Goal: Task Accomplishment & Management: Manage account settings

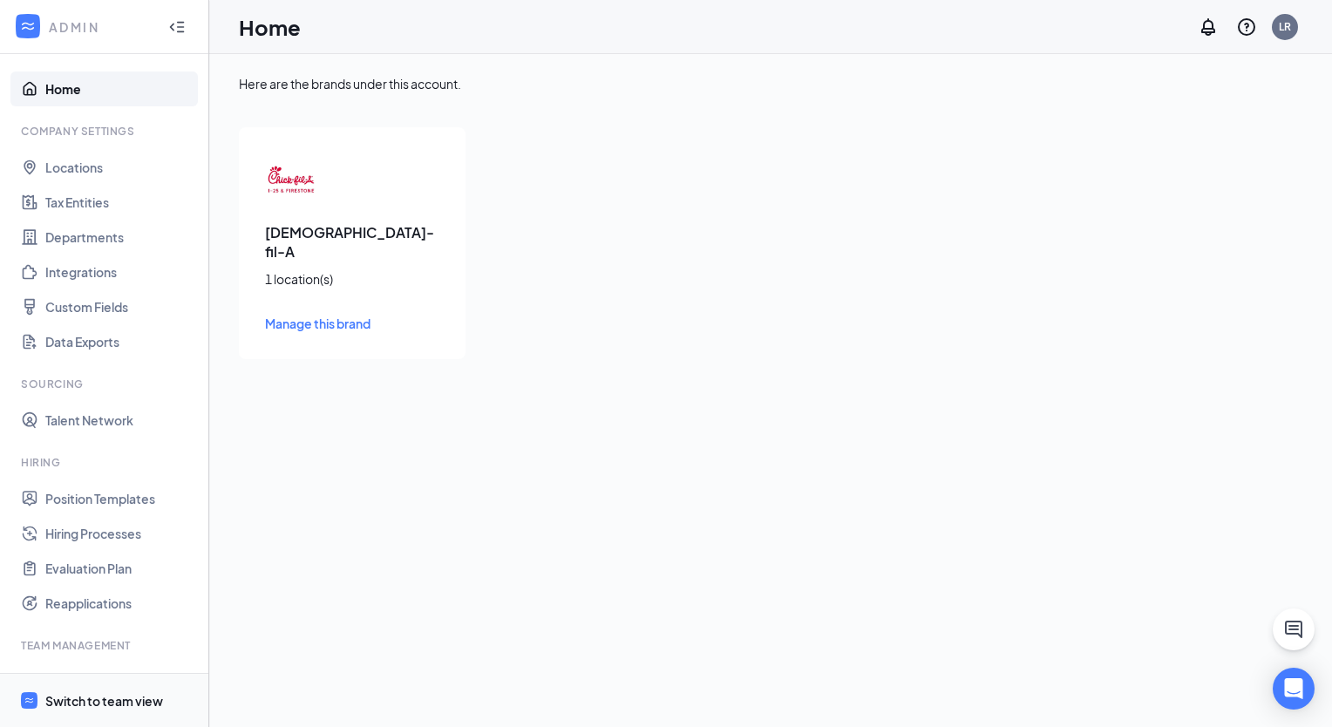
click at [105, 703] on div "Switch to team view" at bounding box center [104, 700] width 118 height 17
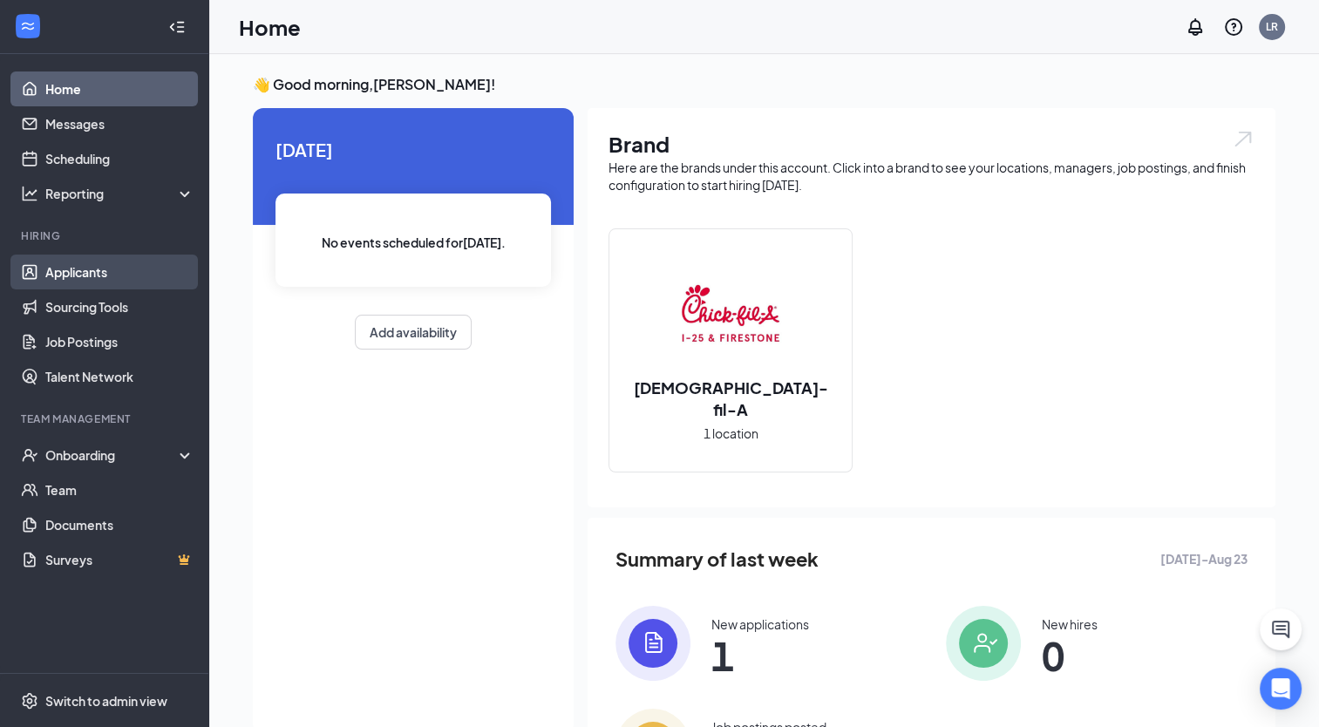
click at [63, 270] on link "Applicants" at bounding box center [119, 272] width 149 height 35
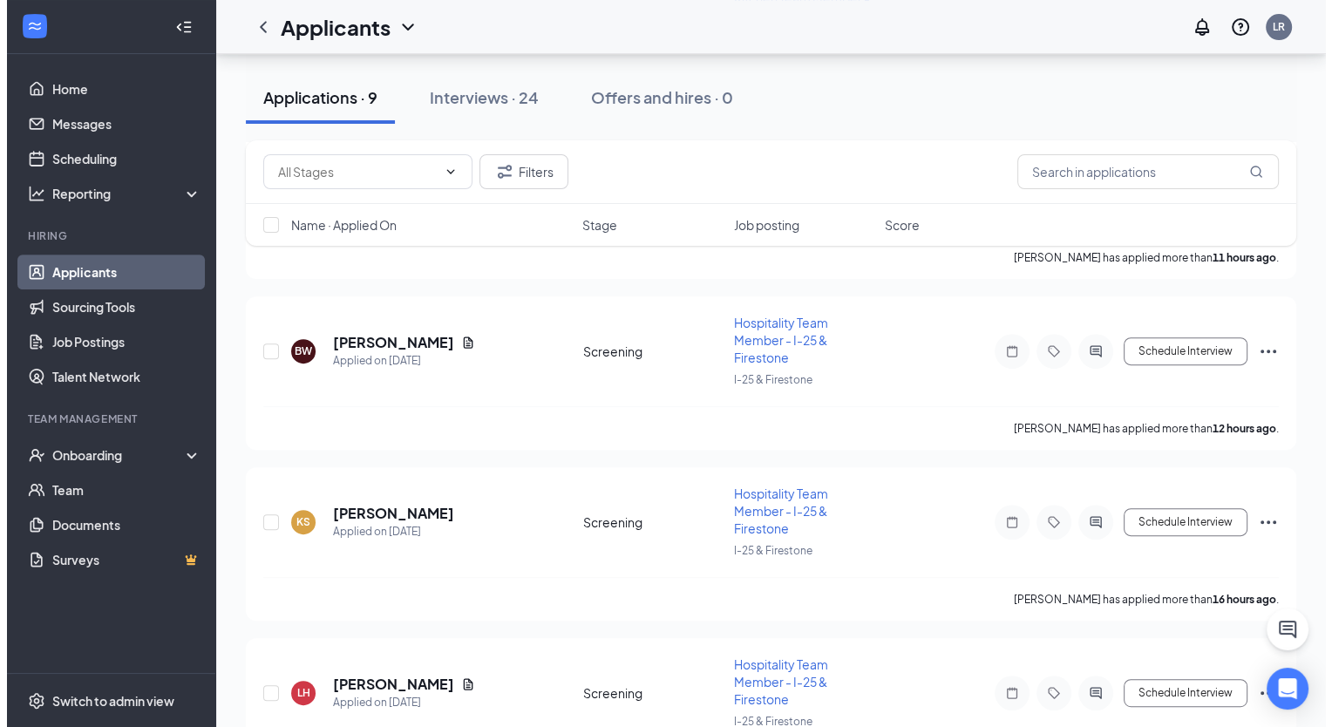
scroll to position [533, 0]
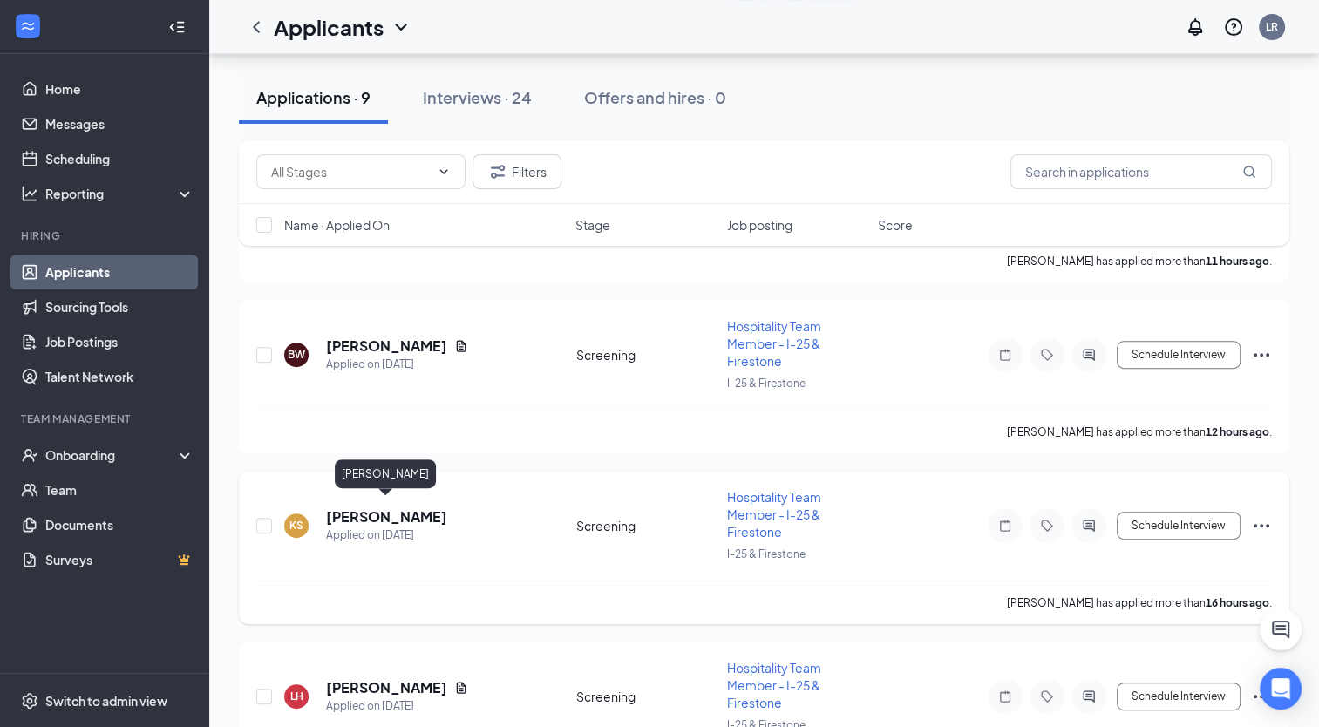
click at [384, 511] on h5 "[PERSON_NAME]" at bounding box center [386, 516] width 121 height 19
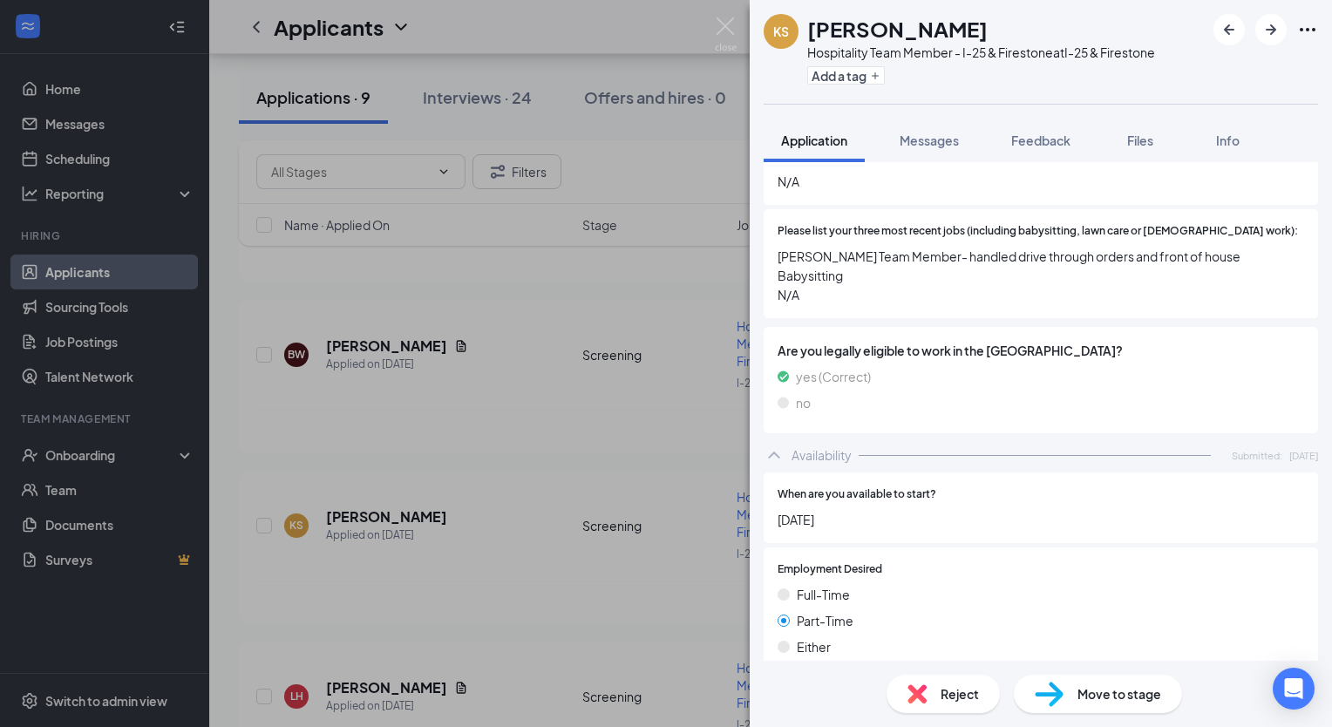
scroll to position [433, 0]
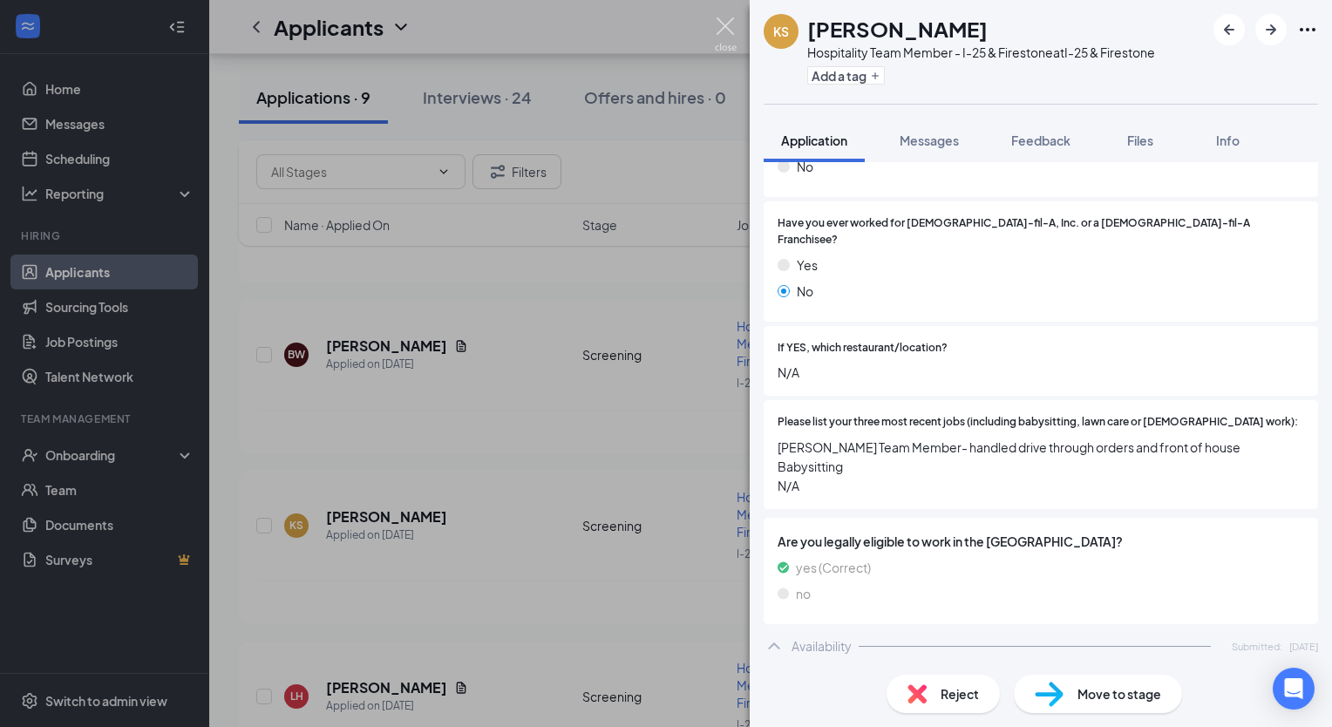
click at [732, 25] on img at bounding box center [726, 34] width 22 height 34
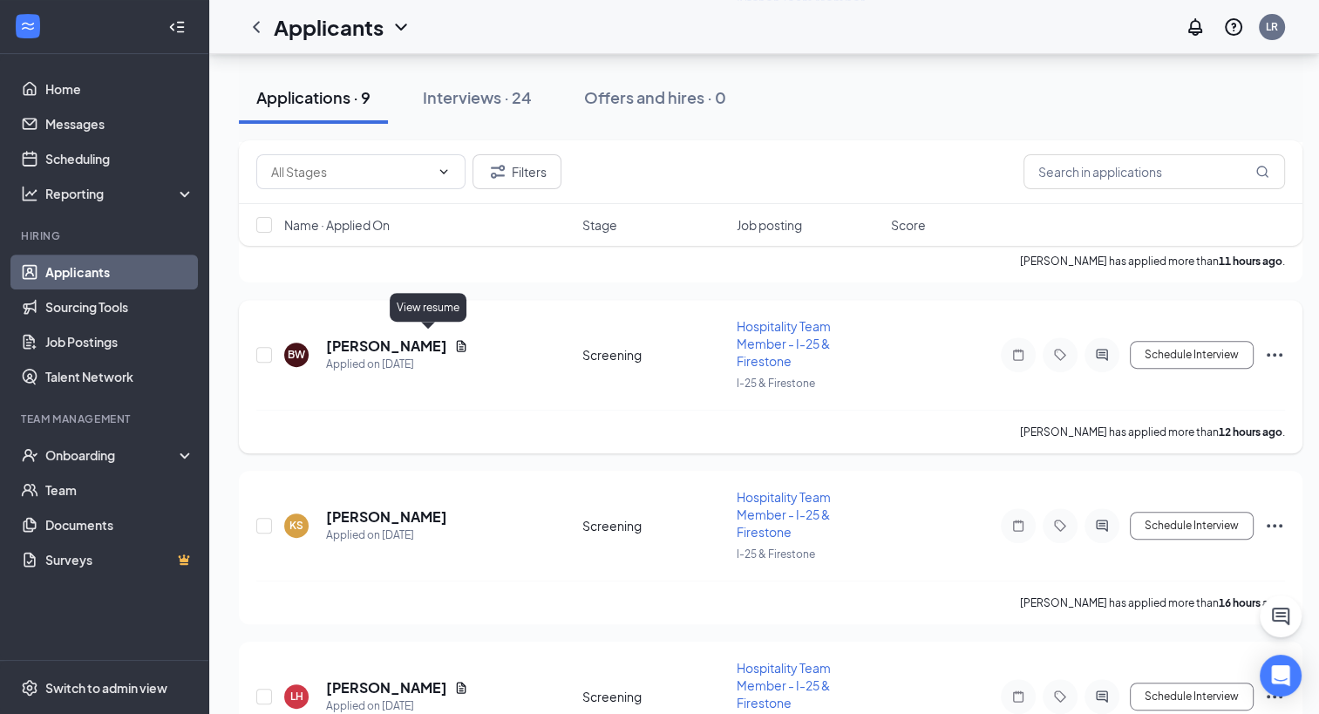
click at [454, 339] on icon "Document" at bounding box center [461, 346] width 14 height 14
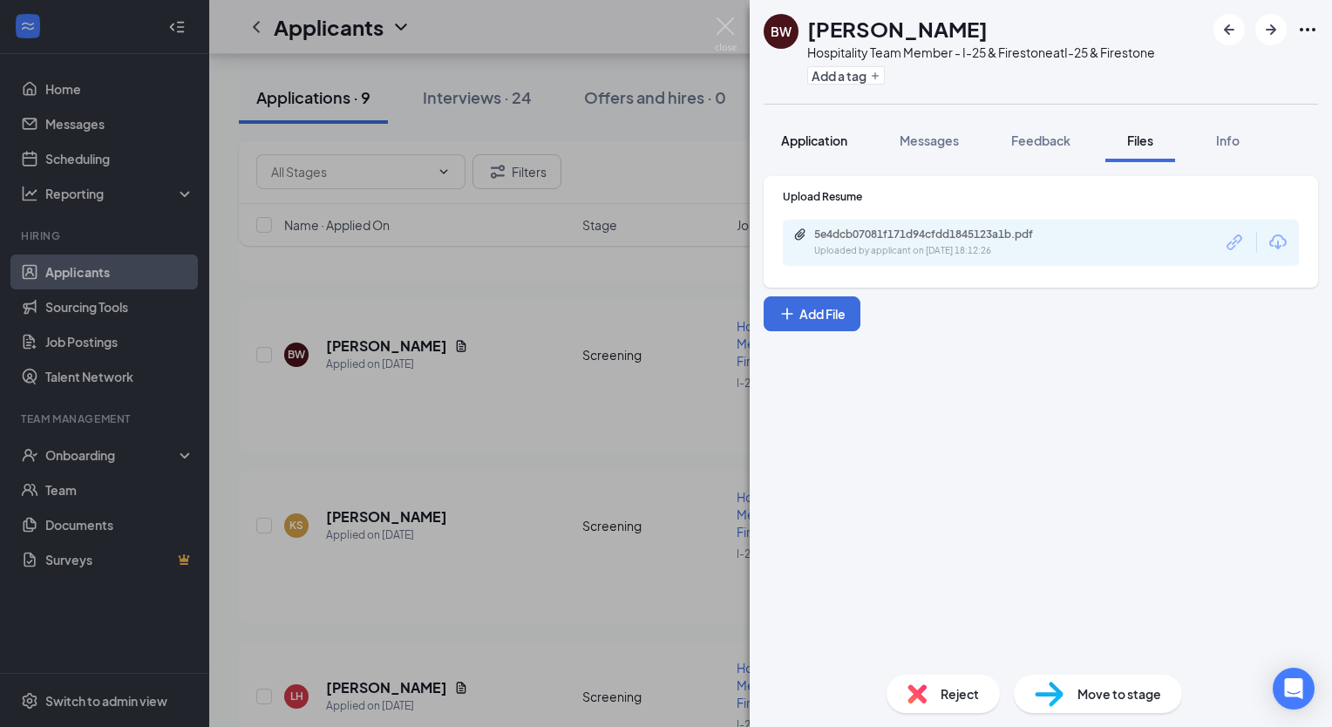
click at [805, 143] on span "Application" at bounding box center [814, 140] width 66 height 16
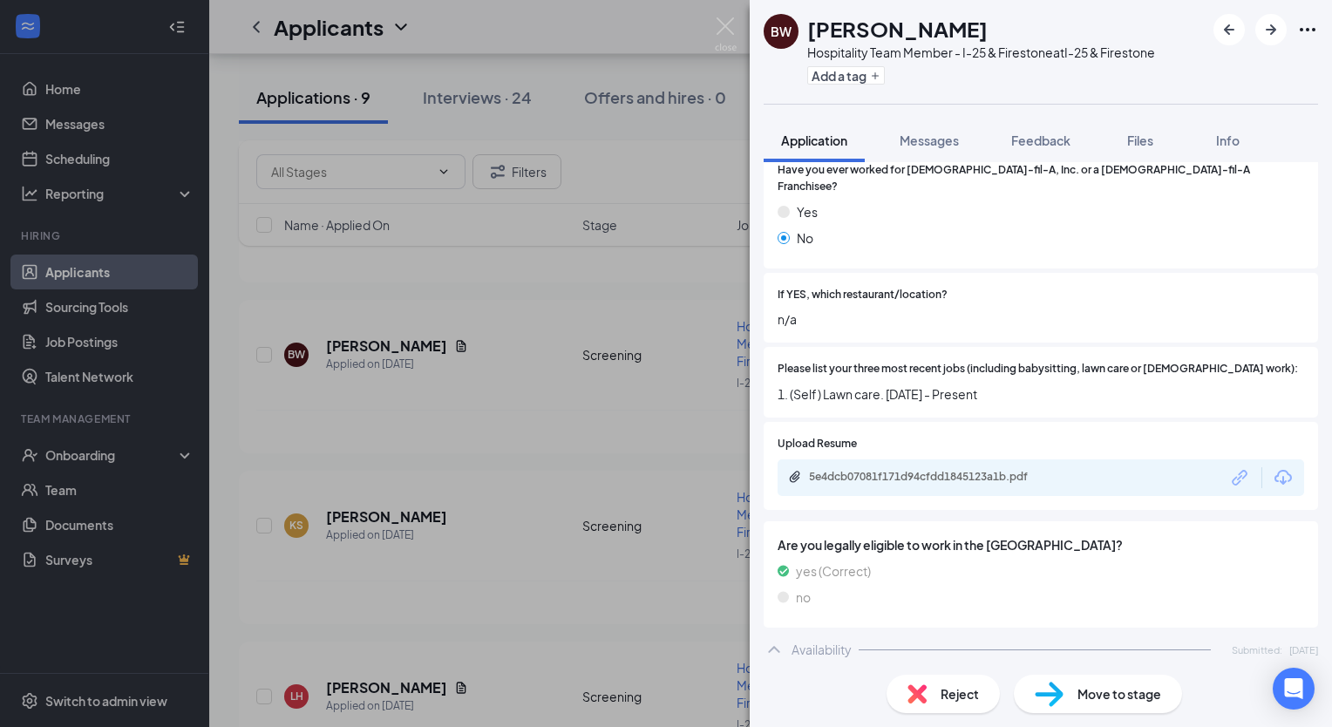
scroll to position [488, 0]
click at [974, 468] on div "5e4dcb07081f171d94cfdd1845123a1b.pdf" at bounding box center [931, 475] width 244 height 14
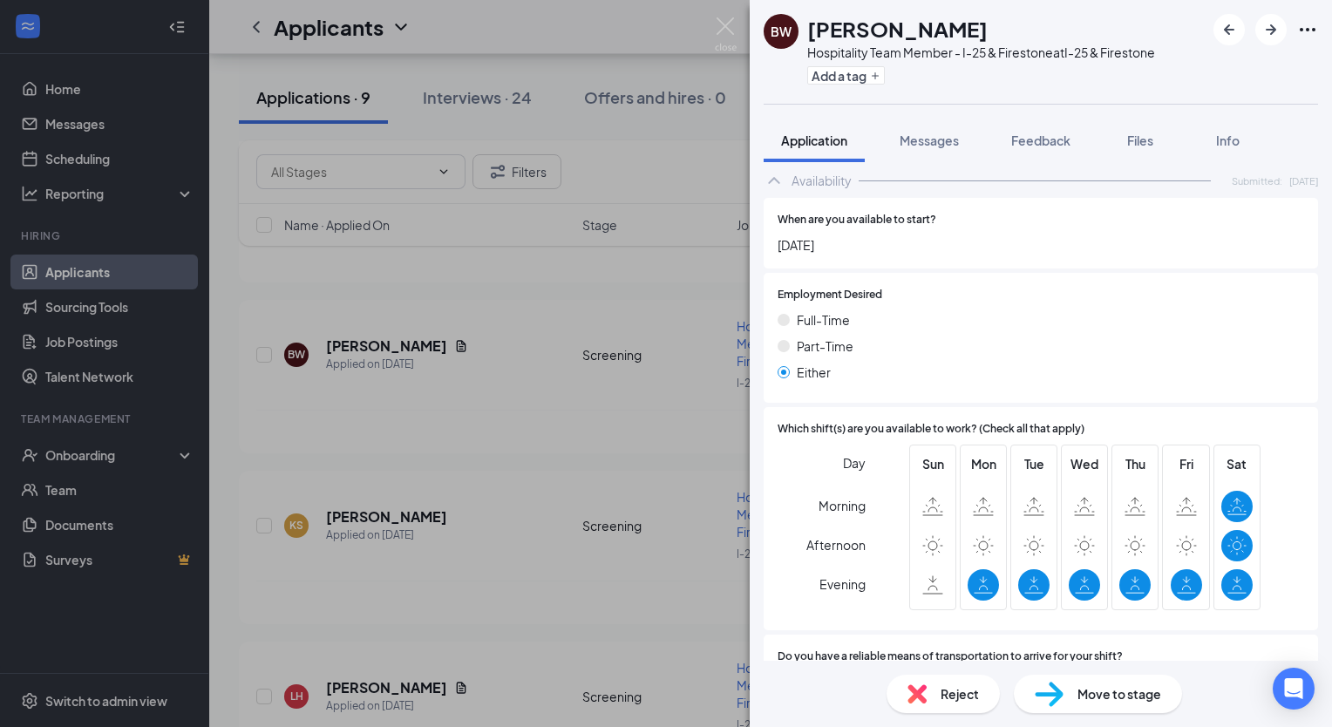
scroll to position [956, 0]
click at [1079, 698] on span "Move to stage" at bounding box center [1119, 693] width 84 height 19
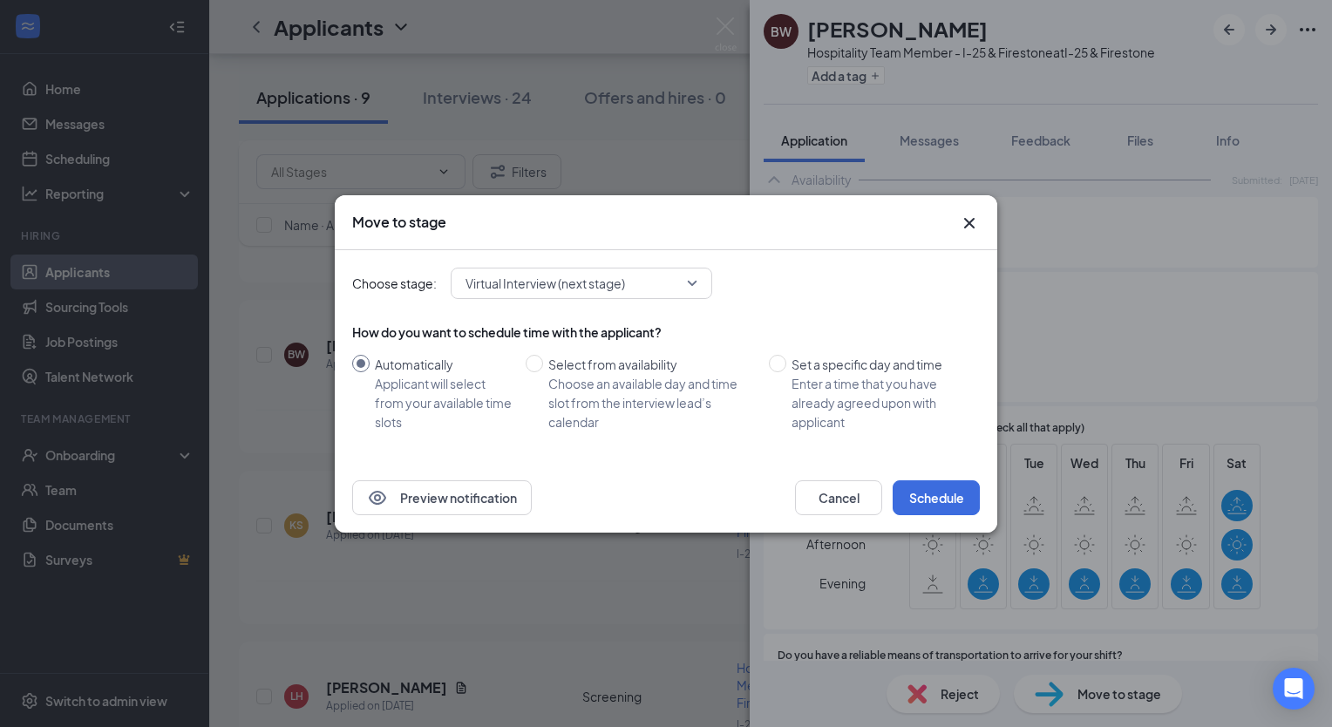
click at [680, 281] on span "Virtual Interview (next stage)" at bounding box center [573, 283] width 216 height 26
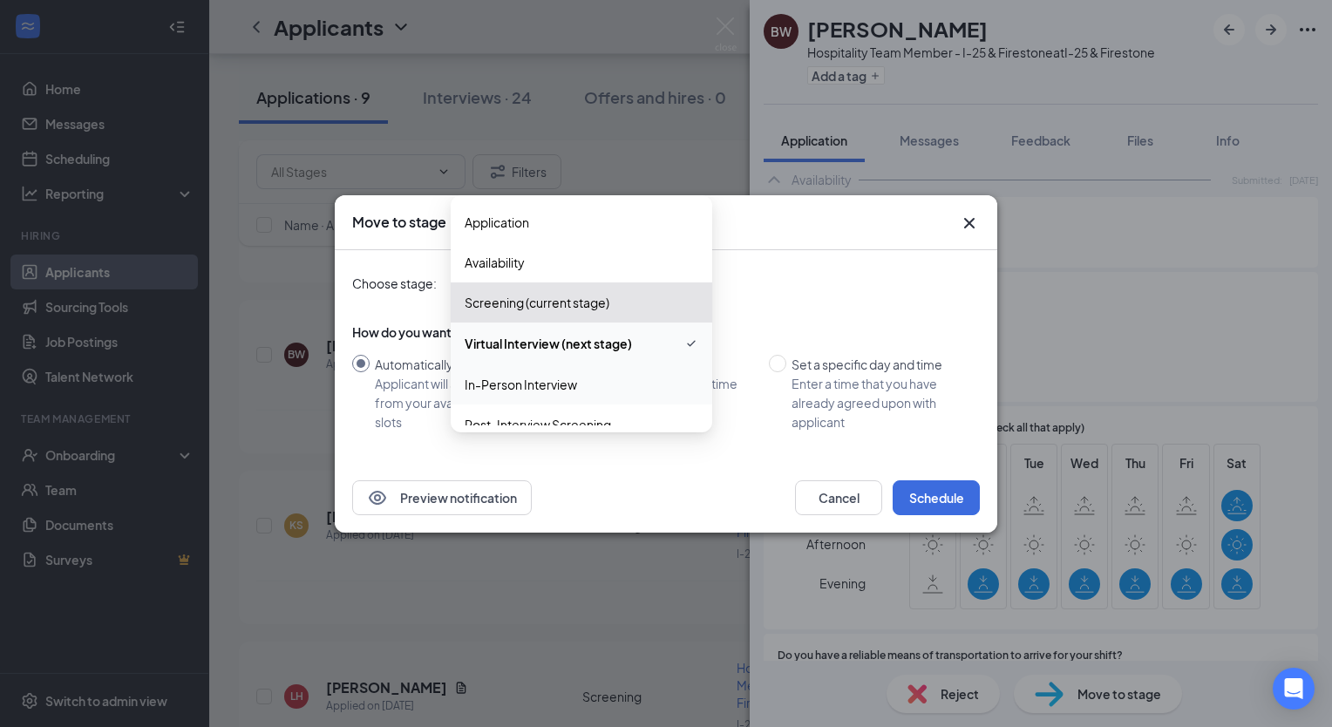
click at [537, 380] on span "In-Person Interview" at bounding box center [521, 384] width 112 height 19
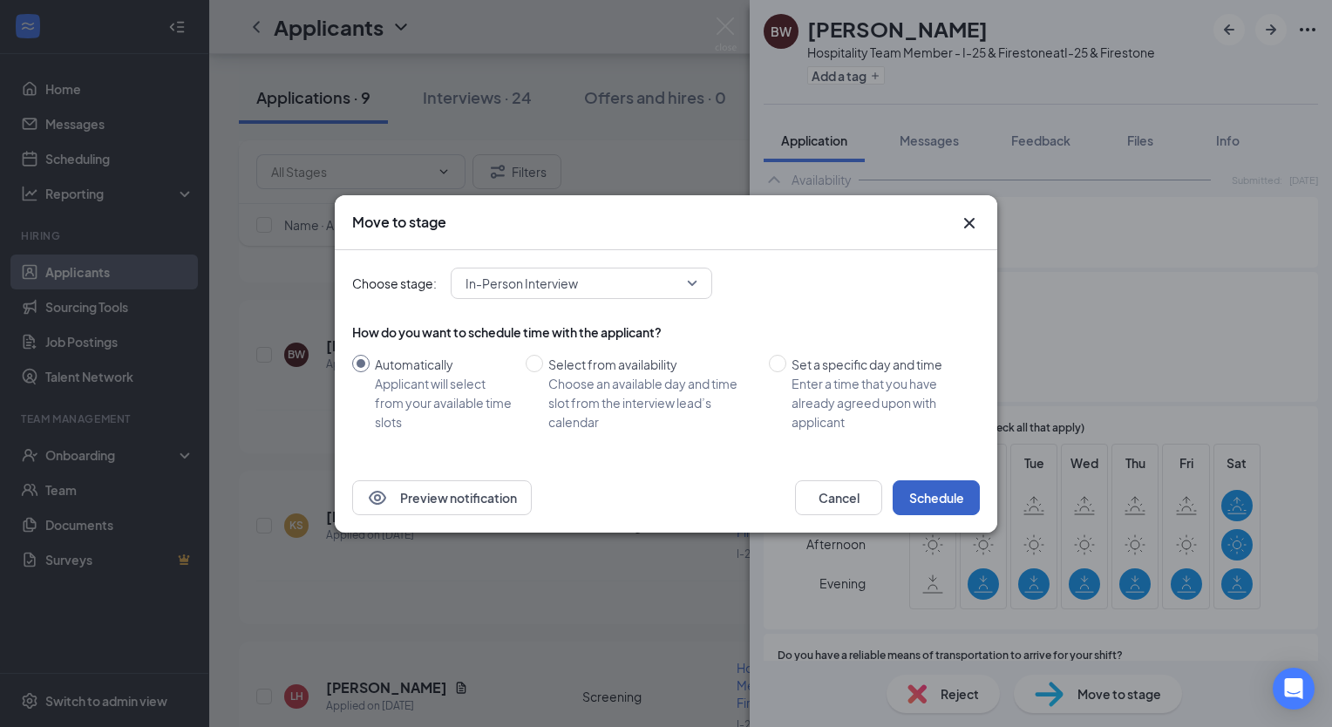
click at [924, 493] on button "Schedule" at bounding box center [936, 497] width 87 height 35
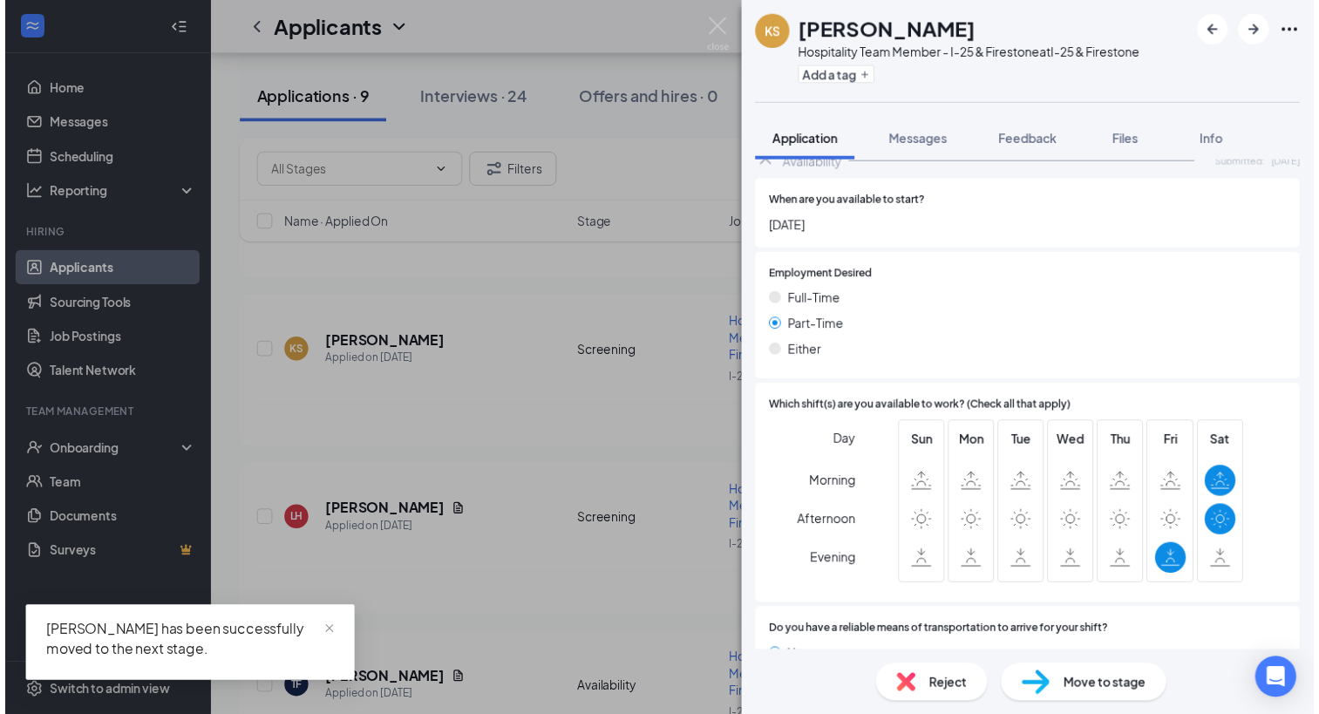
scroll to position [900, 0]
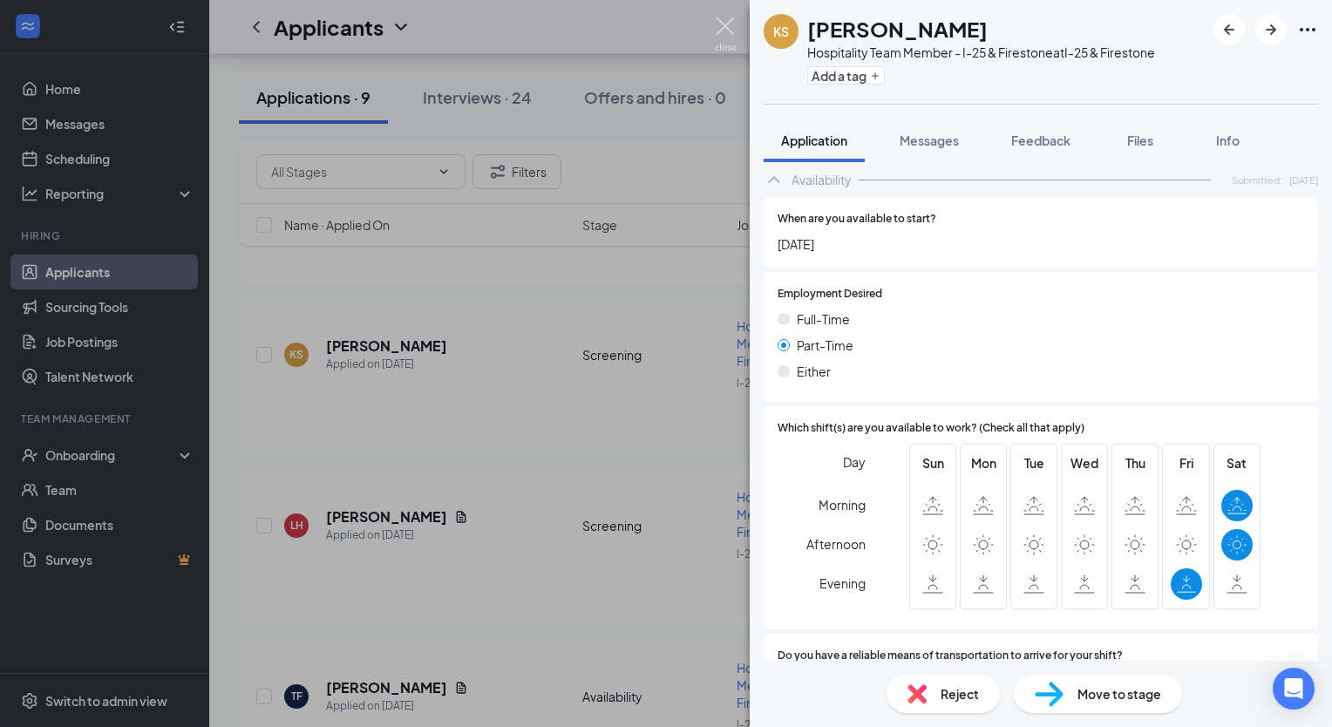
click at [723, 36] on img at bounding box center [726, 34] width 22 height 34
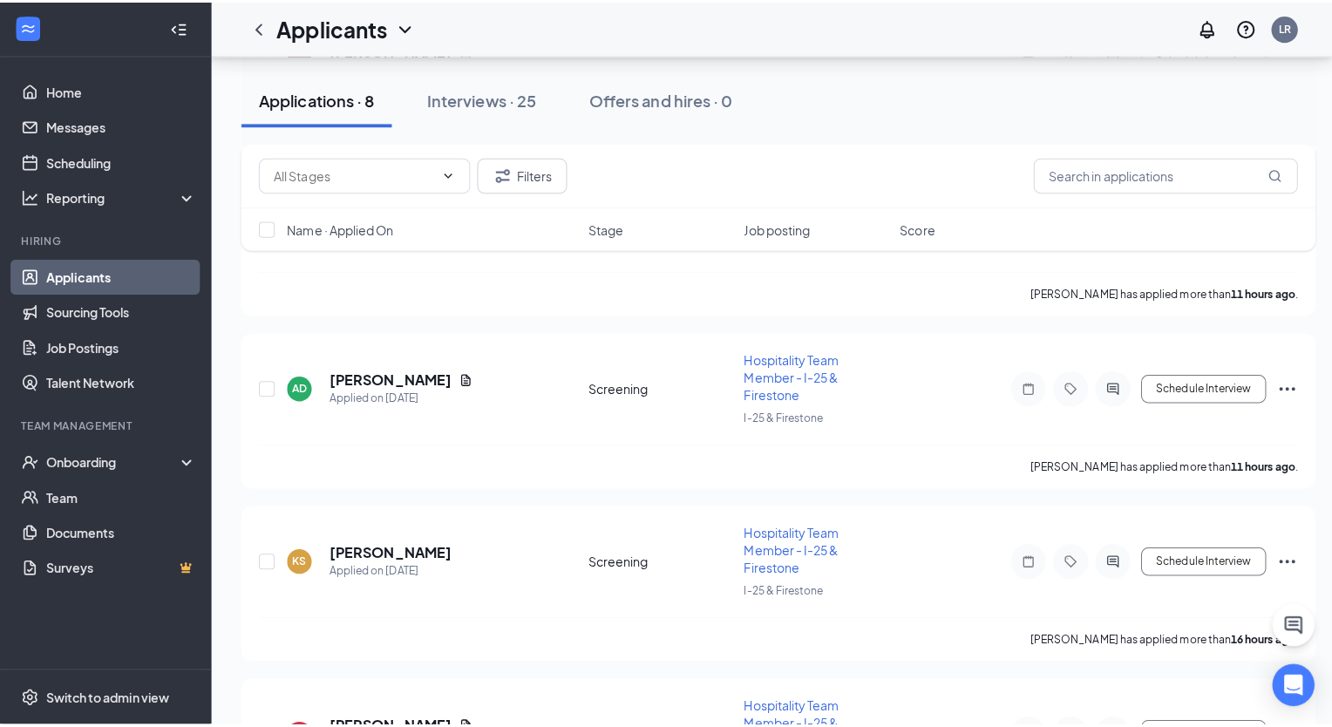
scroll to position [294, 0]
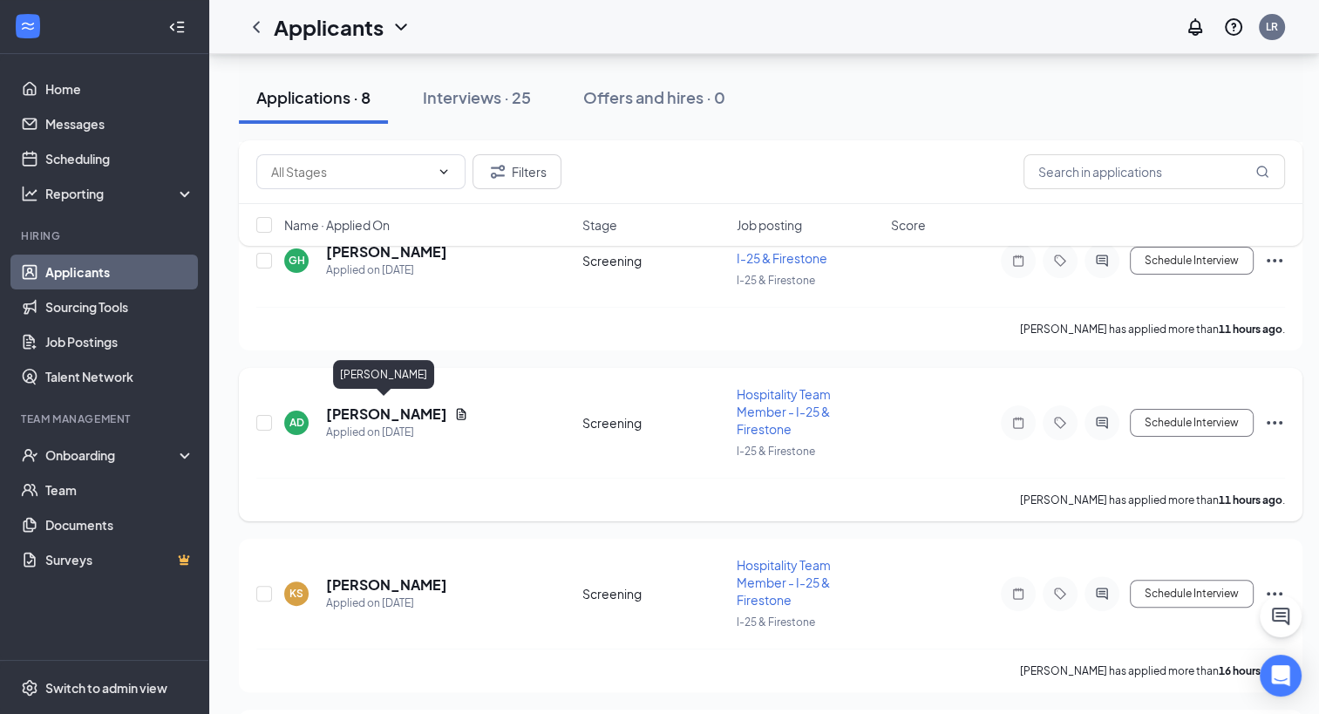
click at [412, 408] on h5 "[PERSON_NAME]" at bounding box center [386, 413] width 121 height 19
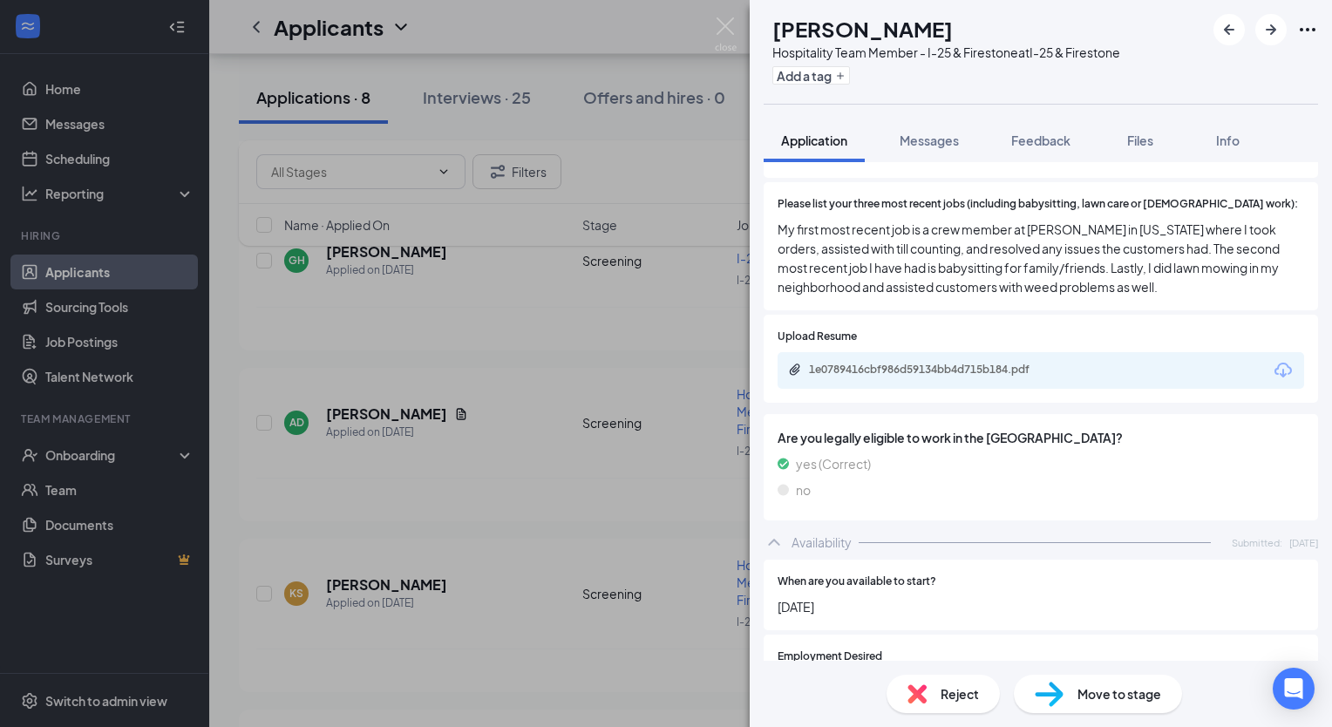
scroll to position [653, 0]
click at [1002, 361] on div "1e0789416cbf986d59134bb4d715b184.pdf" at bounding box center [931, 368] width 244 height 14
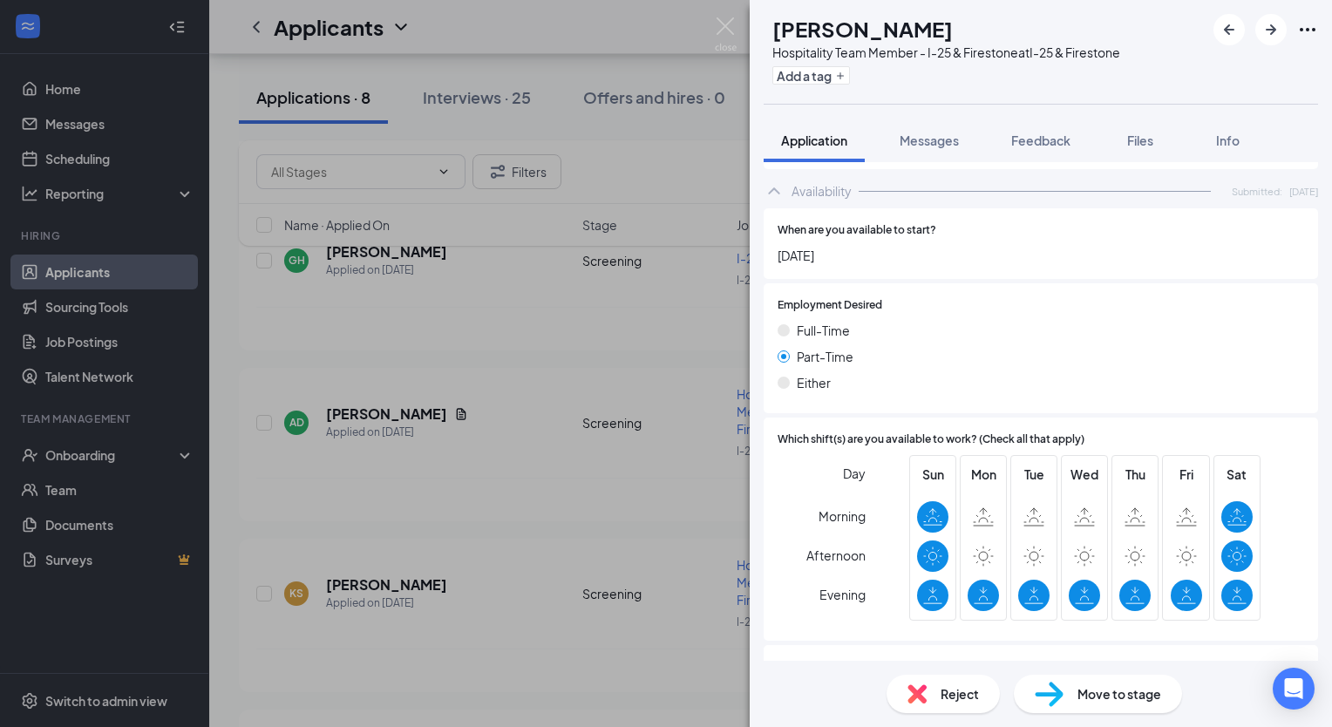
scroll to position [1009, 0]
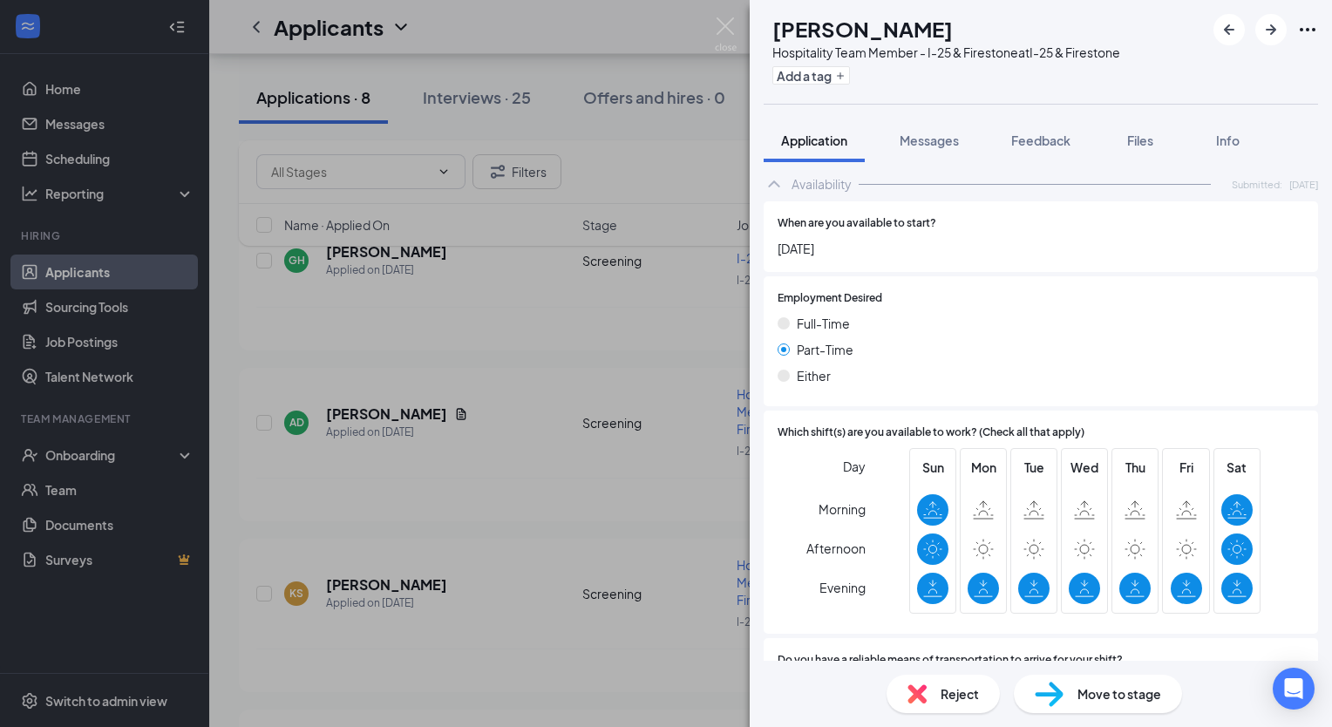
click at [1076, 696] on div "Move to stage" at bounding box center [1098, 694] width 168 height 38
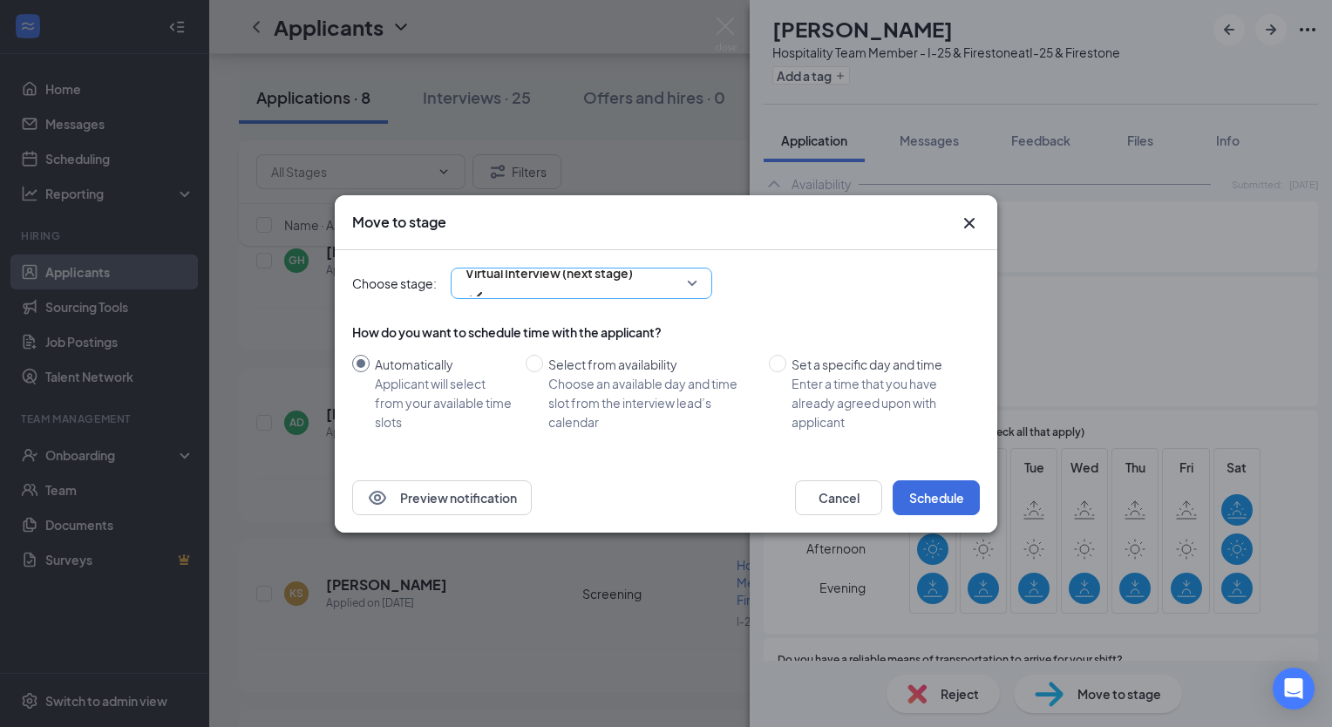
click at [633, 280] on span "Virtual Interview (next stage)" at bounding box center [548, 283] width 167 height 47
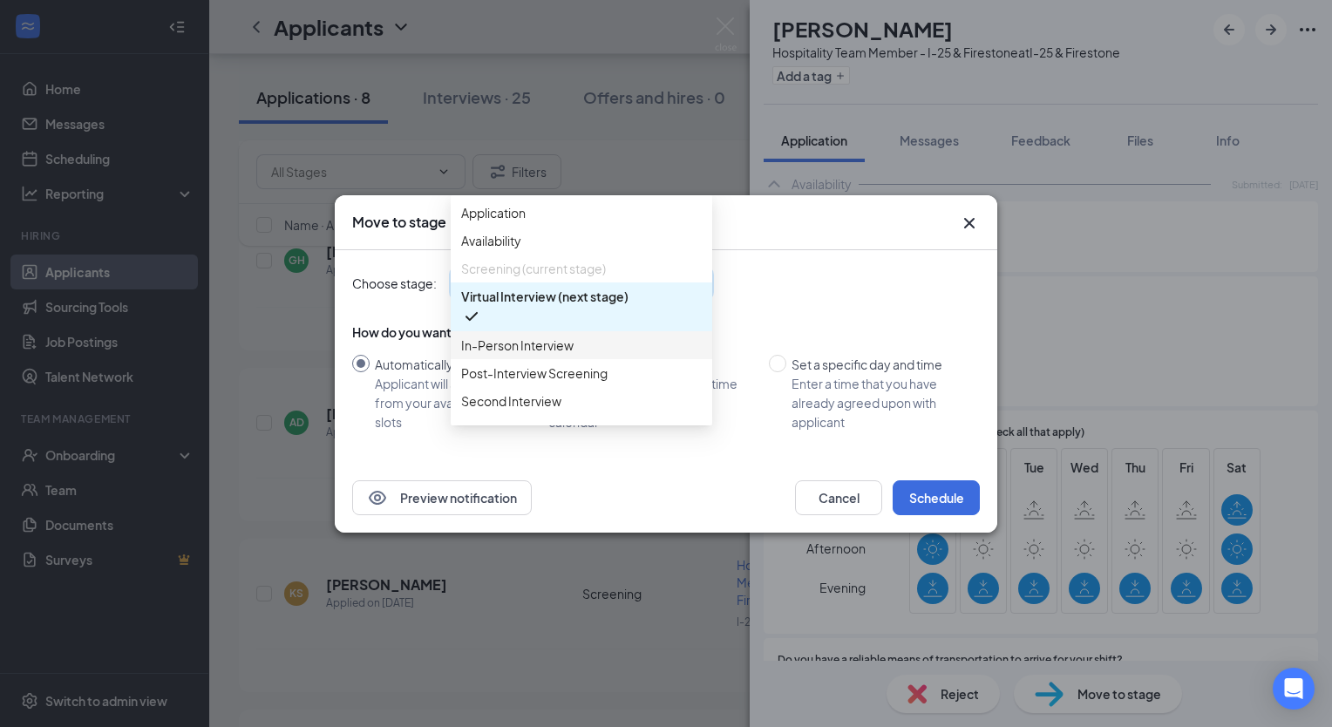
click at [548, 355] on span "In-Person Interview" at bounding box center [517, 345] width 112 height 19
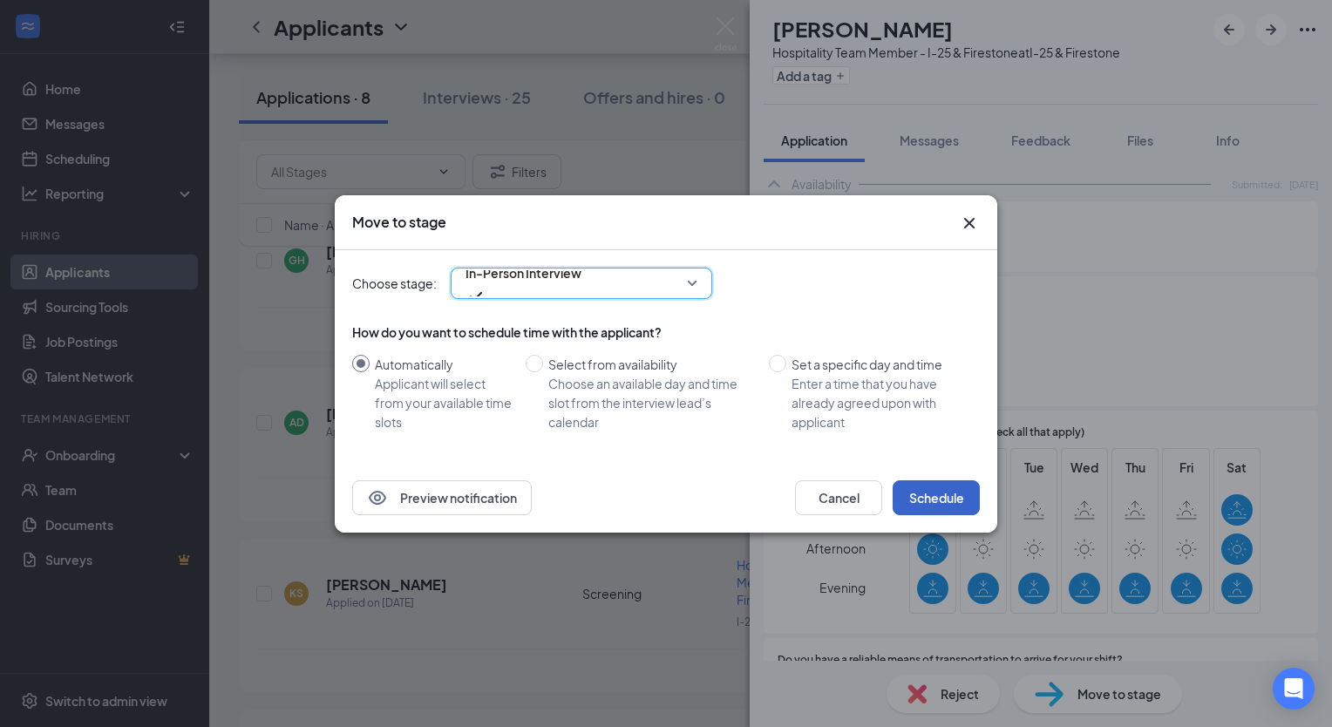
click at [921, 489] on button "Schedule" at bounding box center [936, 497] width 87 height 35
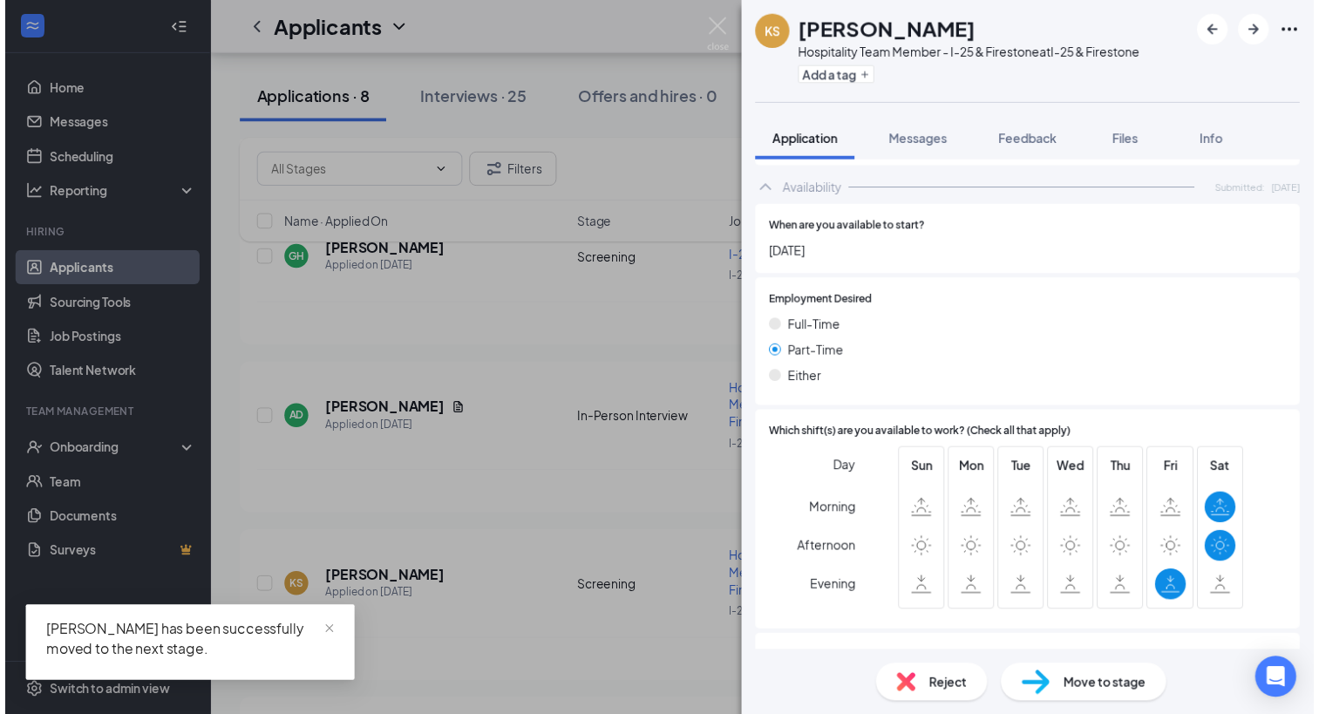
scroll to position [896, 0]
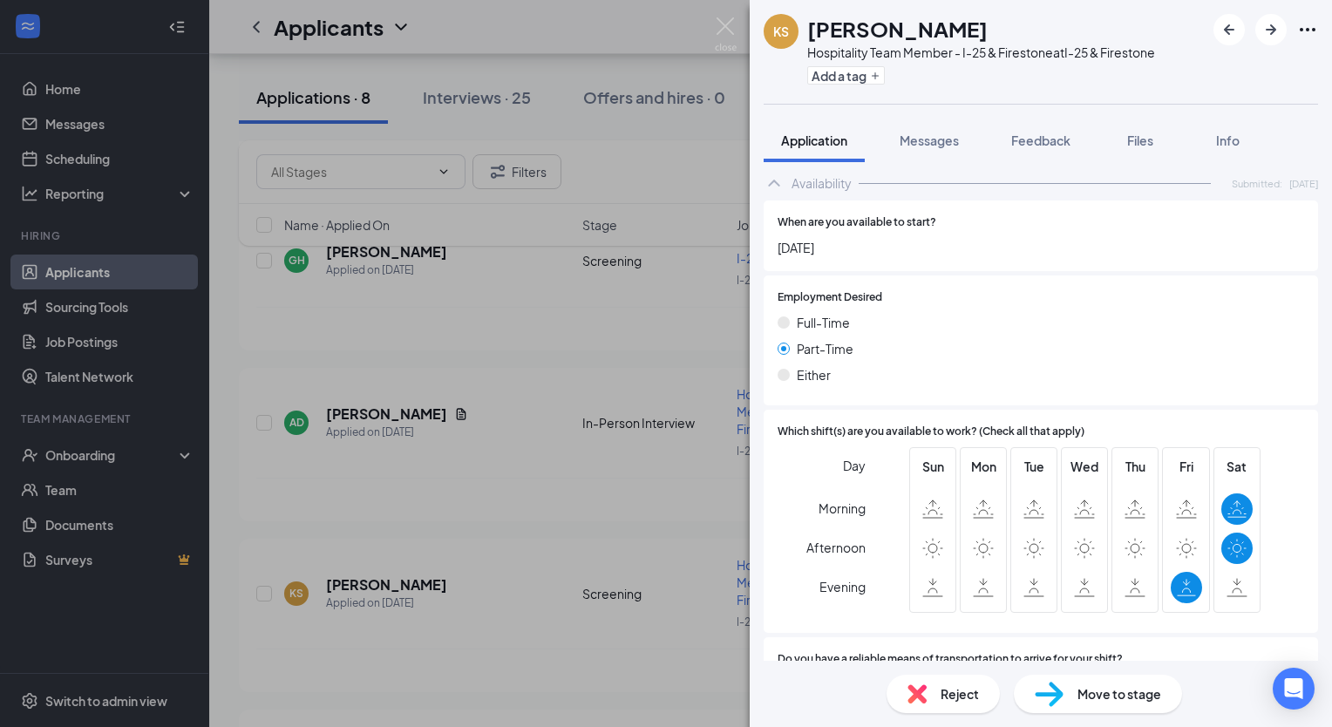
click at [713, 30] on div "KS [PERSON_NAME] Hospitality Team Member - I-25 & Firestone at I-25 & Firestone…" at bounding box center [666, 363] width 1332 height 727
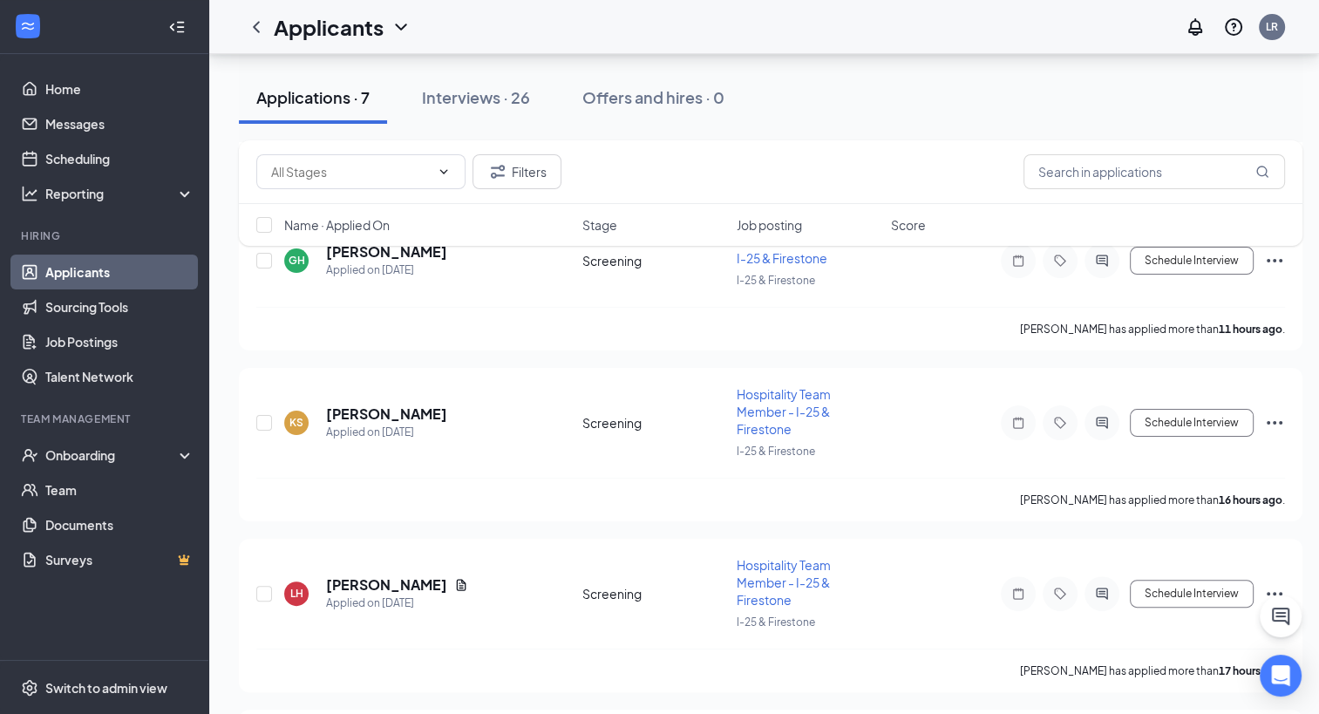
click at [383, 256] on div "Filters Name · Applied On Stage Job posting Score" at bounding box center [770, 201] width 1063 height 123
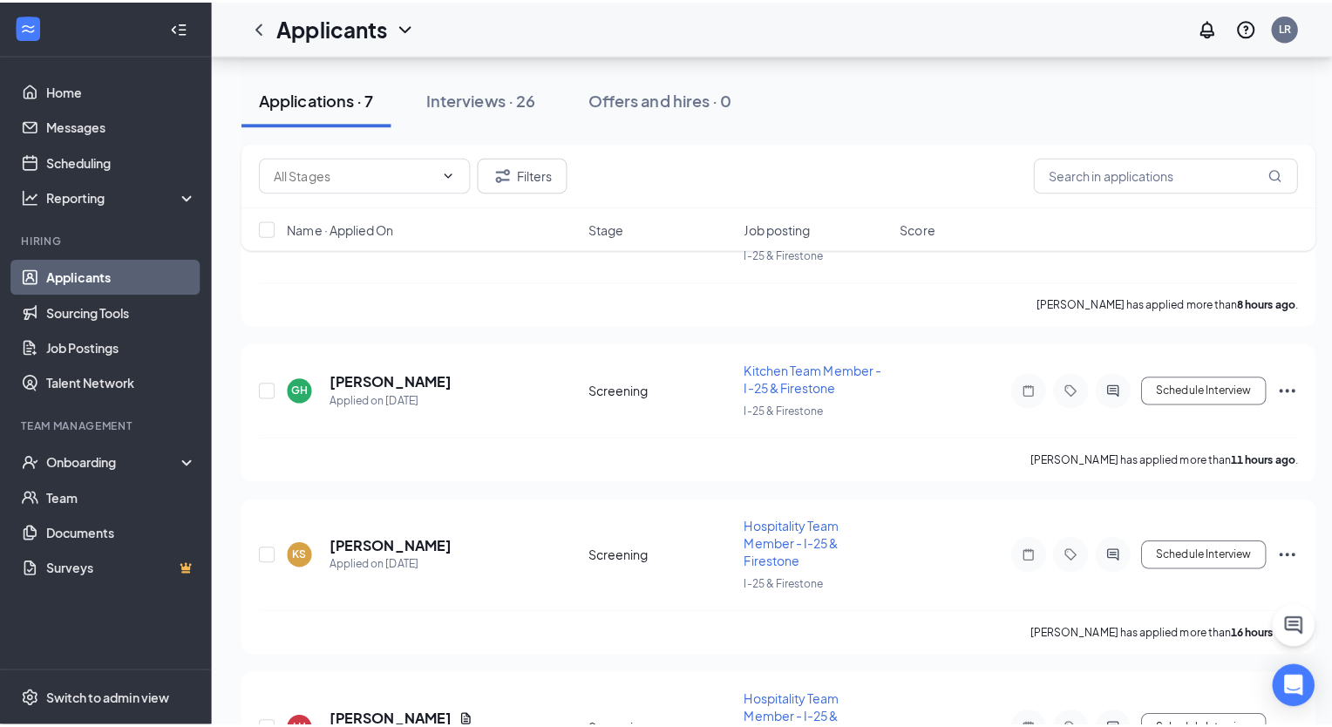
scroll to position [142, 0]
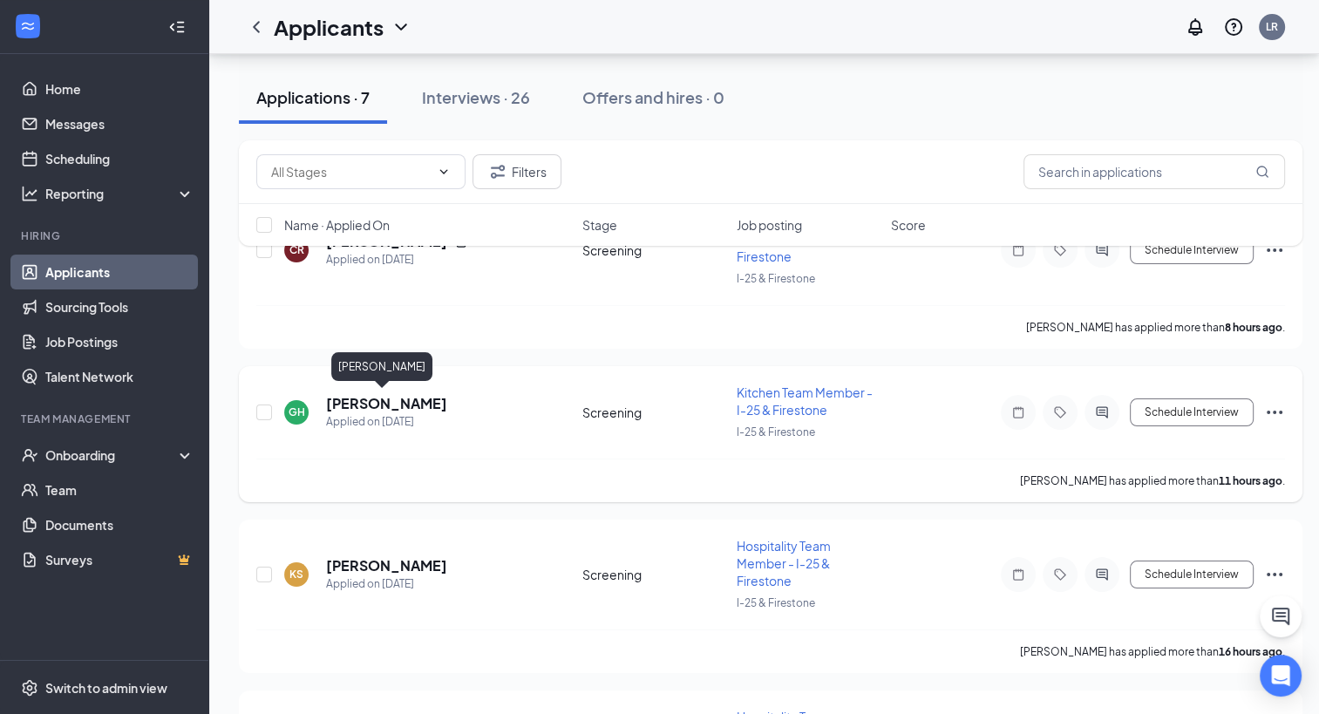
click at [388, 397] on h5 "[PERSON_NAME]" at bounding box center [386, 403] width 121 height 19
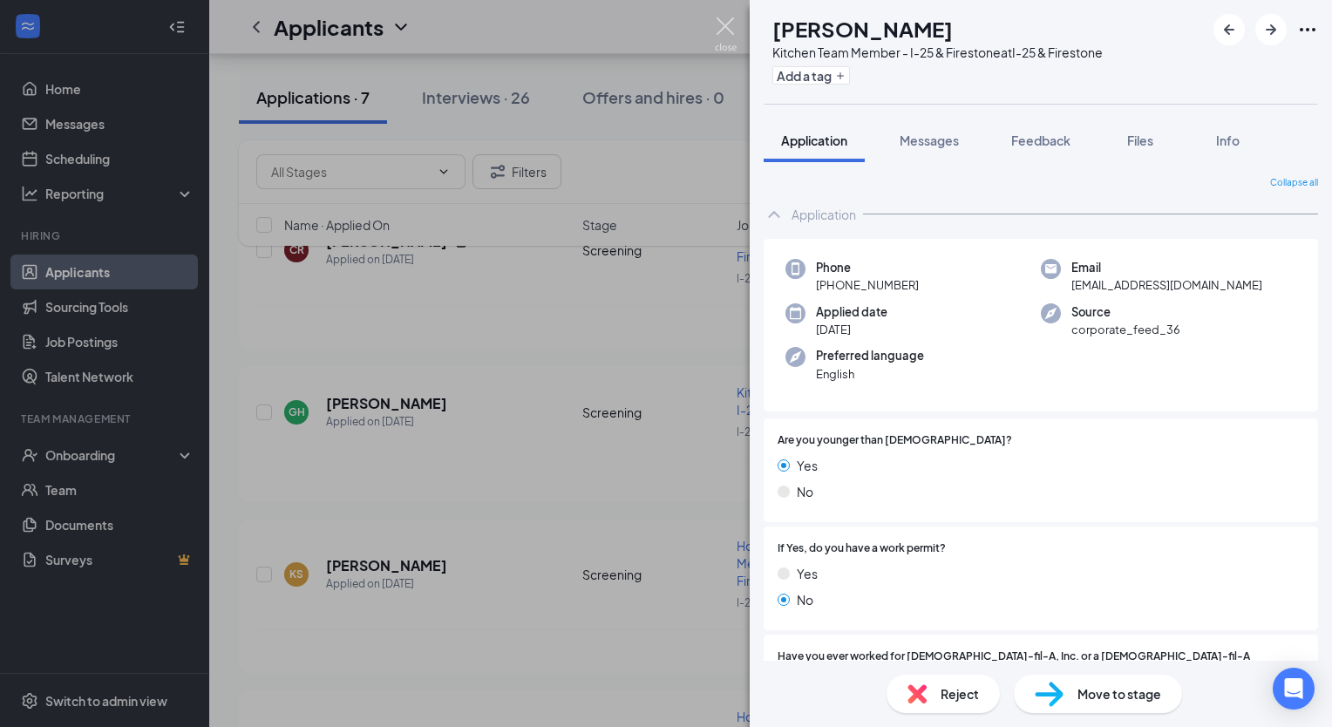
click at [722, 22] on img at bounding box center [726, 34] width 22 height 34
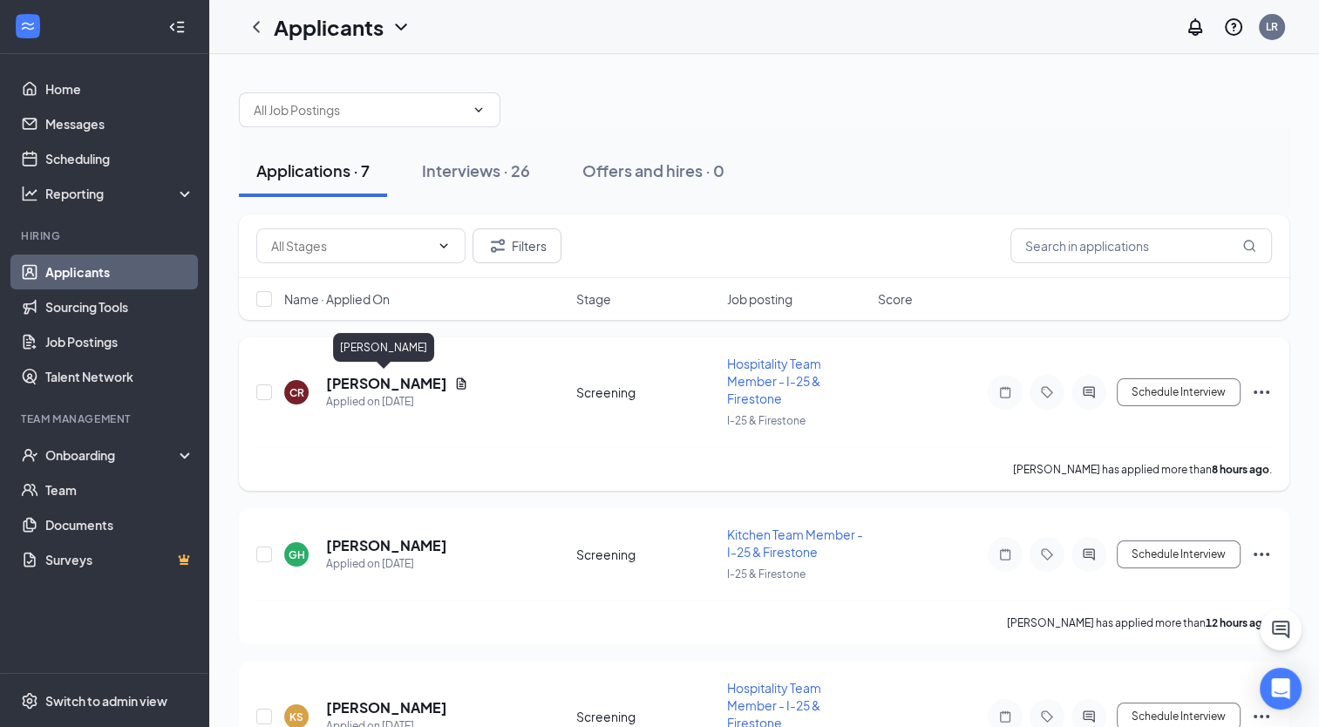
click at [411, 385] on h5 "[PERSON_NAME]" at bounding box center [386, 383] width 121 height 19
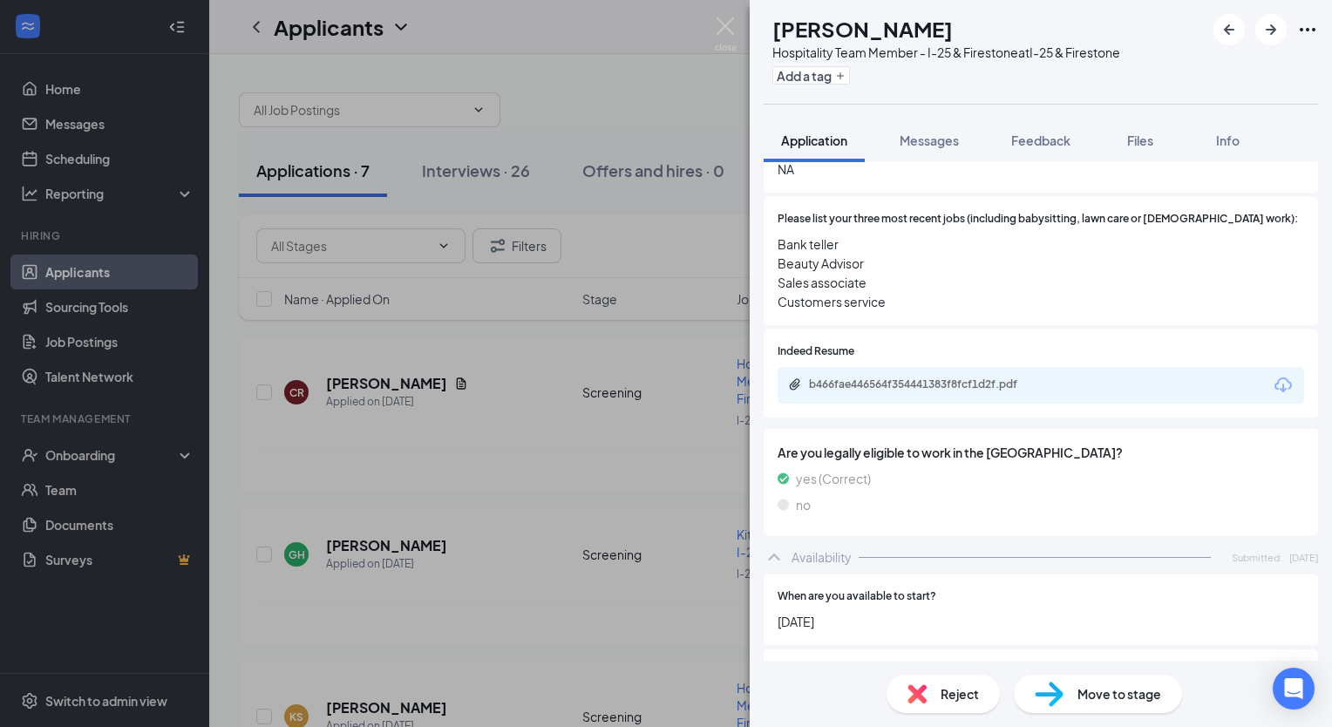
scroll to position [639, 0]
click at [951, 375] on div "b466fae446564f354441383f8fcf1d2f.pdf" at bounding box center [931, 382] width 244 height 14
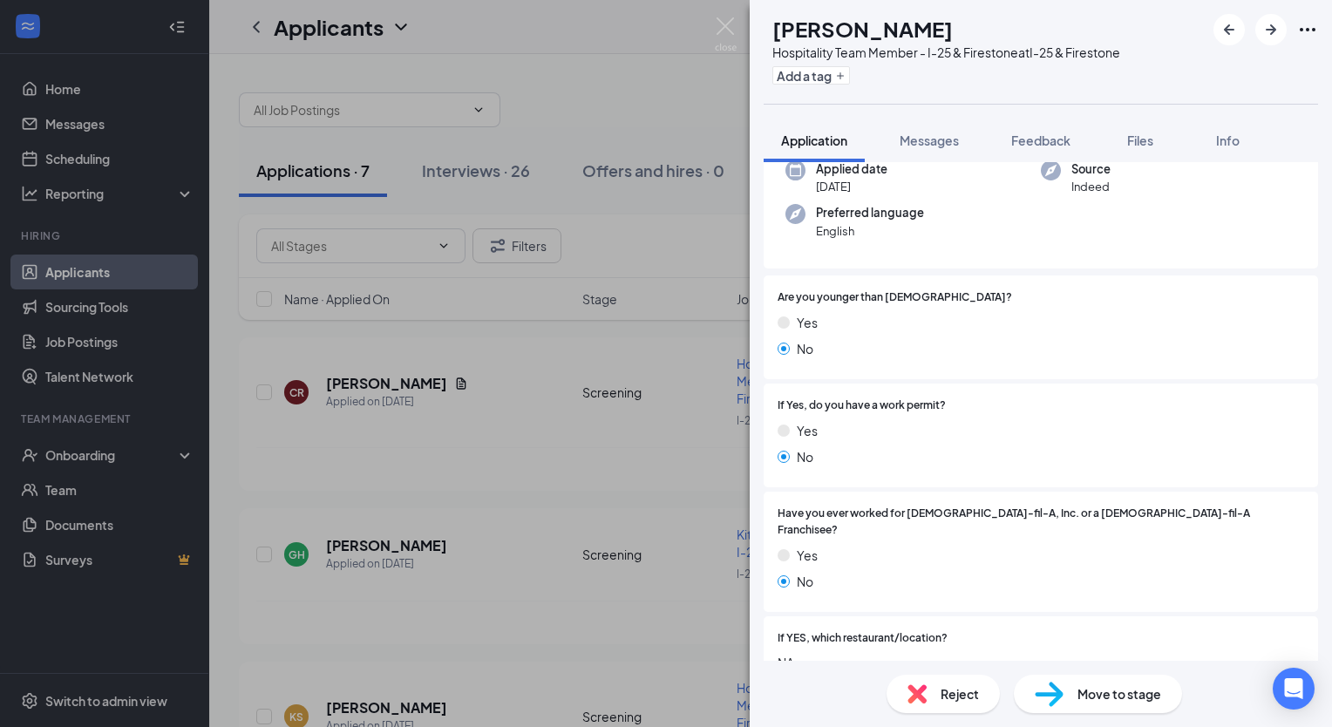
scroll to position [0, 0]
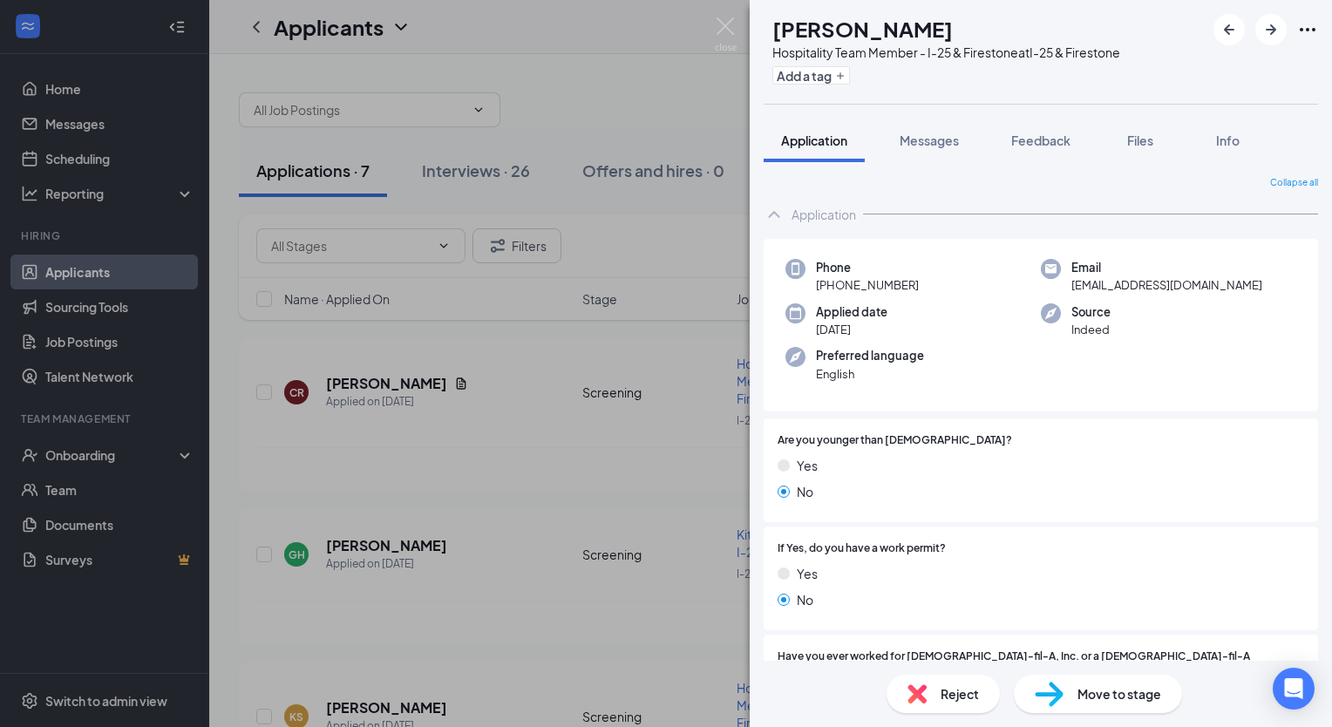
click at [925, 698] on img at bounding box center [916, 693] width 19 height 19
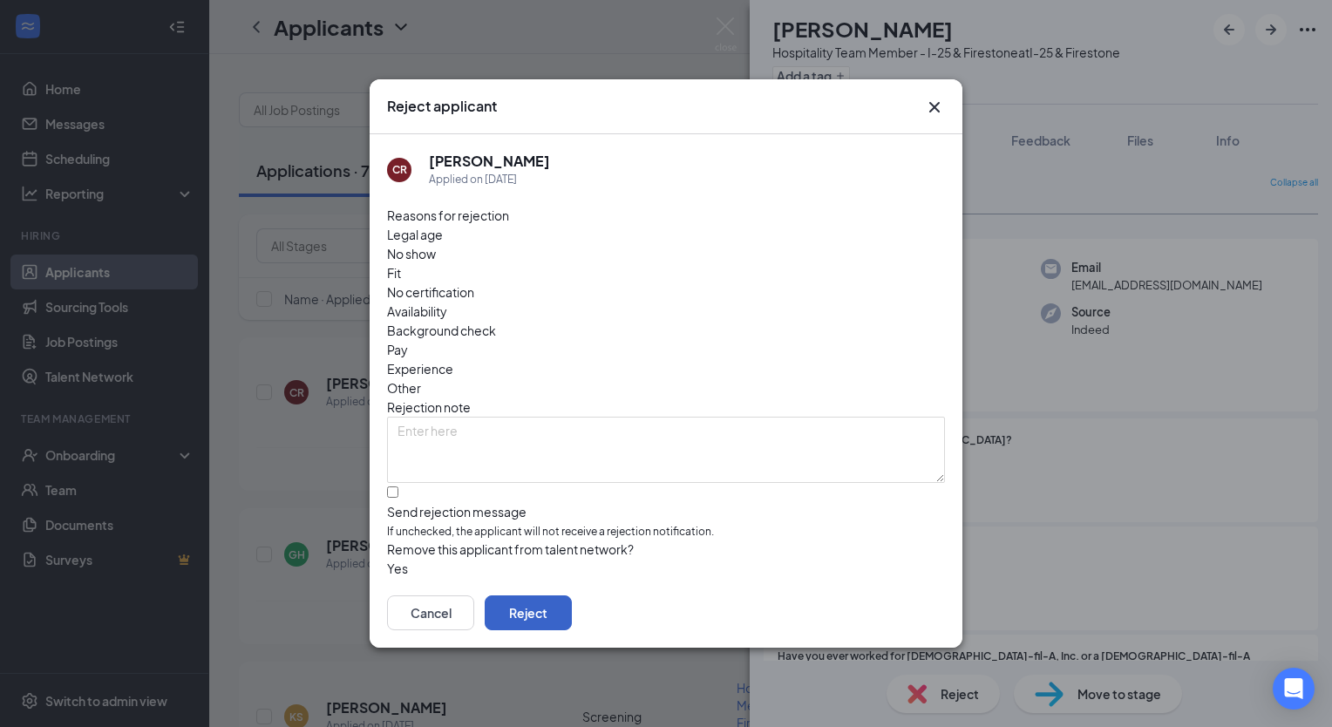
click at [572, 606] on button "Reject" at bounding box center [528, 612] width 87 height 35
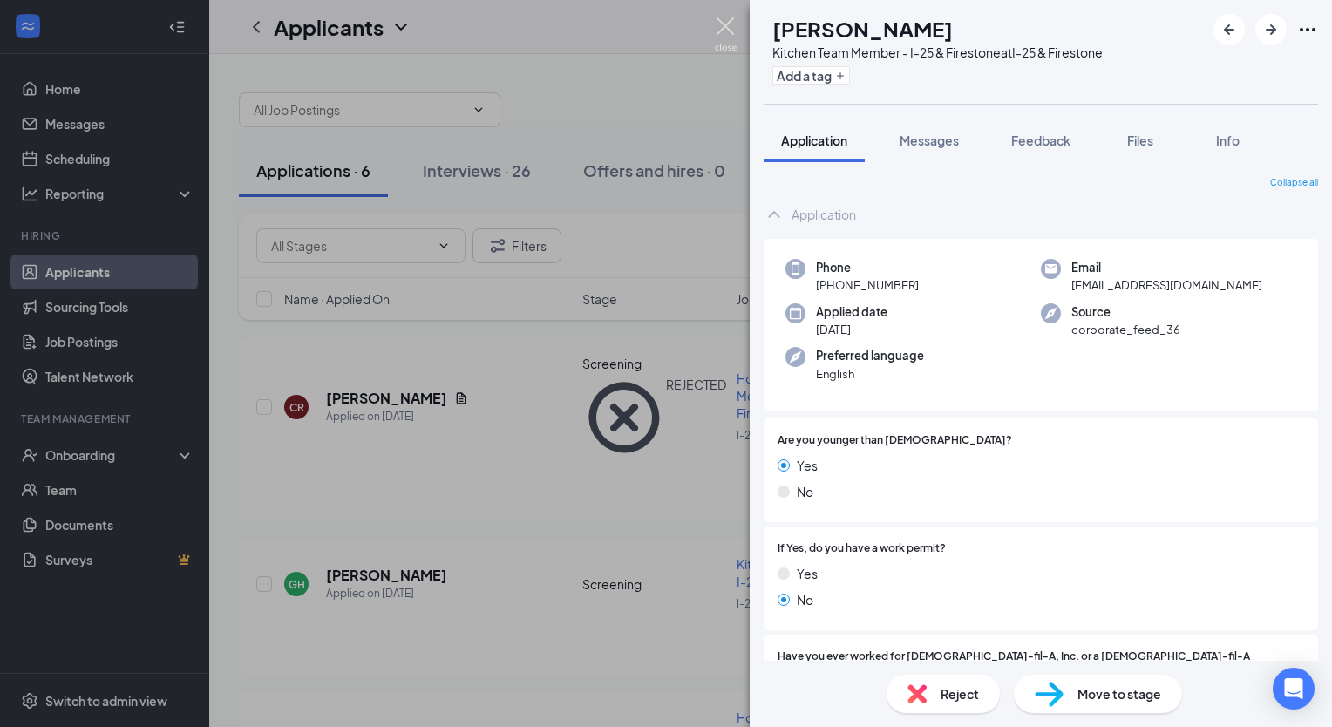
click at [723, 30] on img at bounding box center [726, 34] width 22 height 34
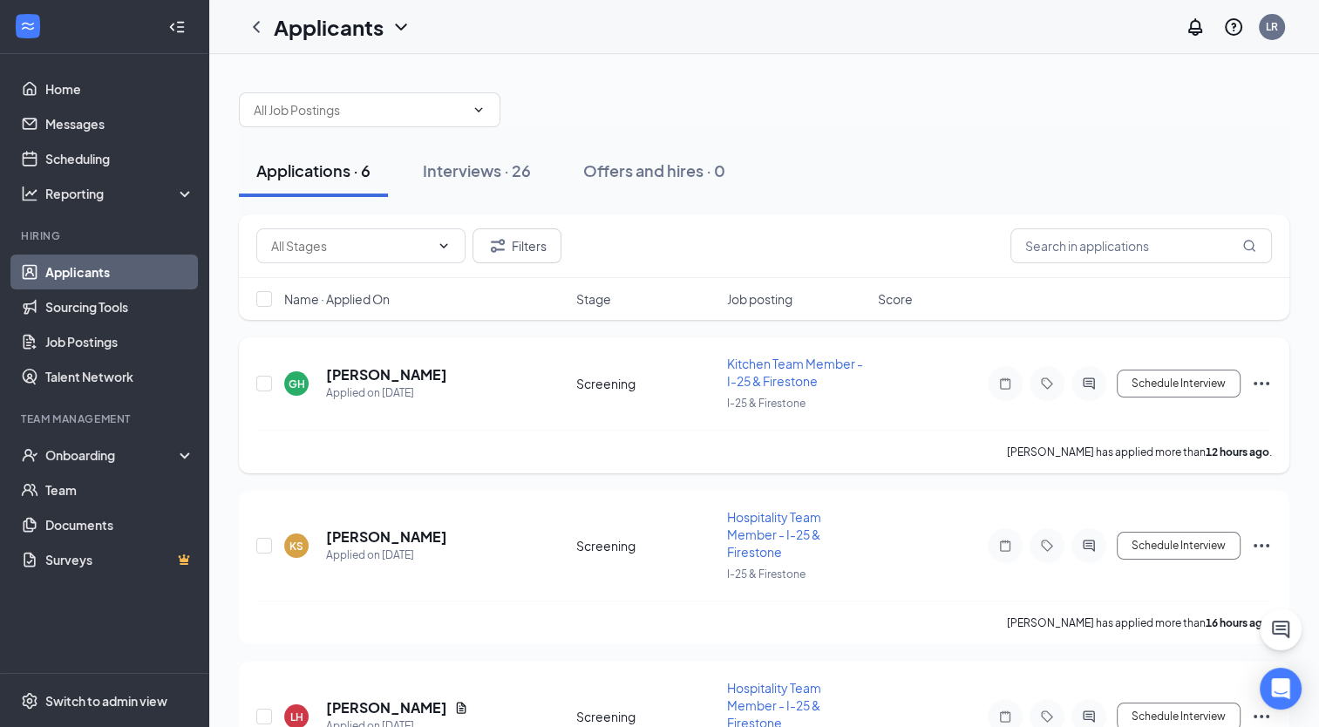
click at [788, 361] on span "Kitchen Team Member - I-25 & Firestone" at bounding box center [795, 372] width 136 height 33
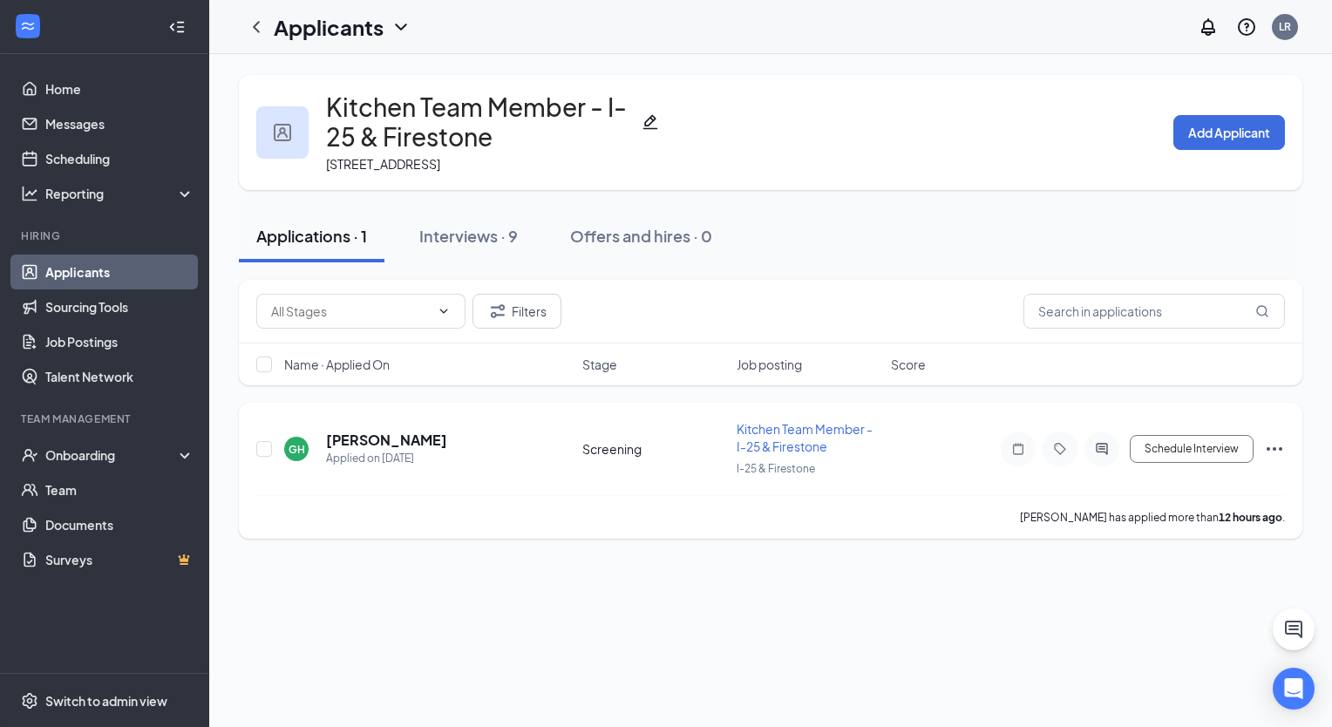
click at [783, 438] on span "Kitchen Team Member - I-25 & Firestone" at bounding box center [805, 437] width 136 height 33
click at [363, 442] on h5 "[PERSON_NAME]" at bounding box center [386, 440] width 121 height 19
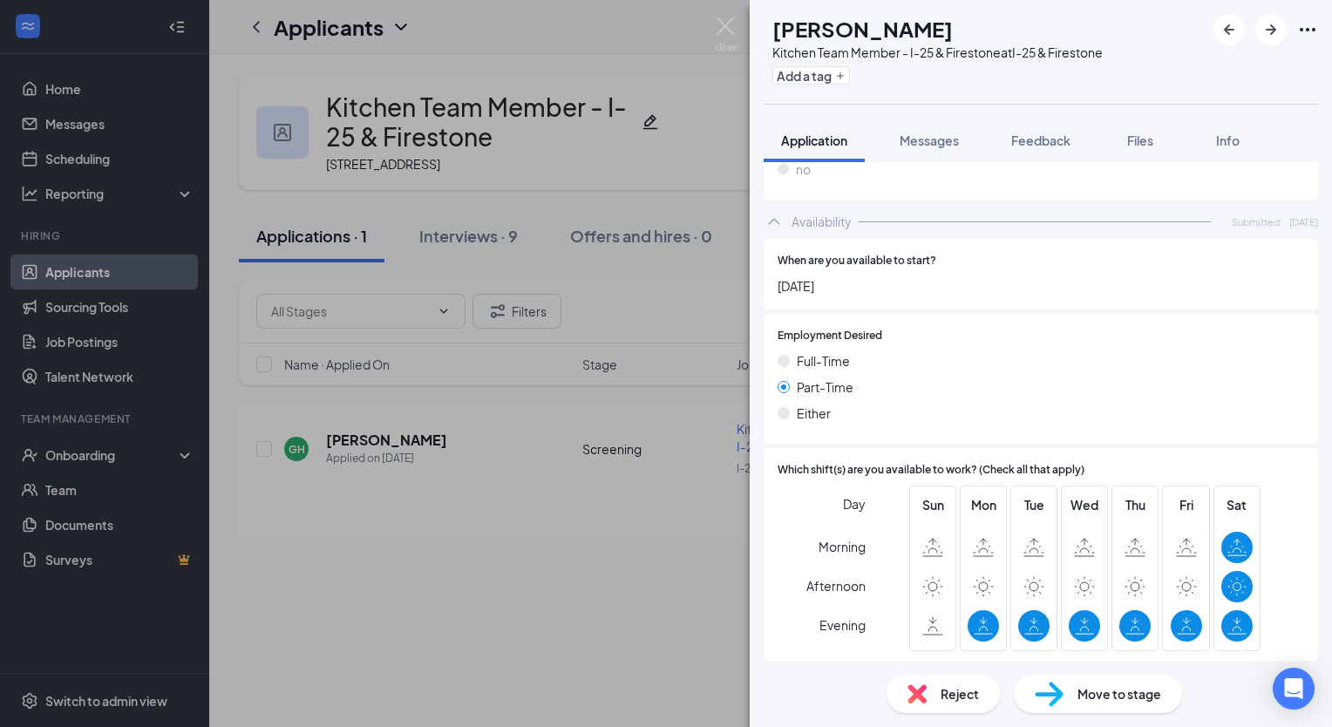
scroll to position [924, 0]
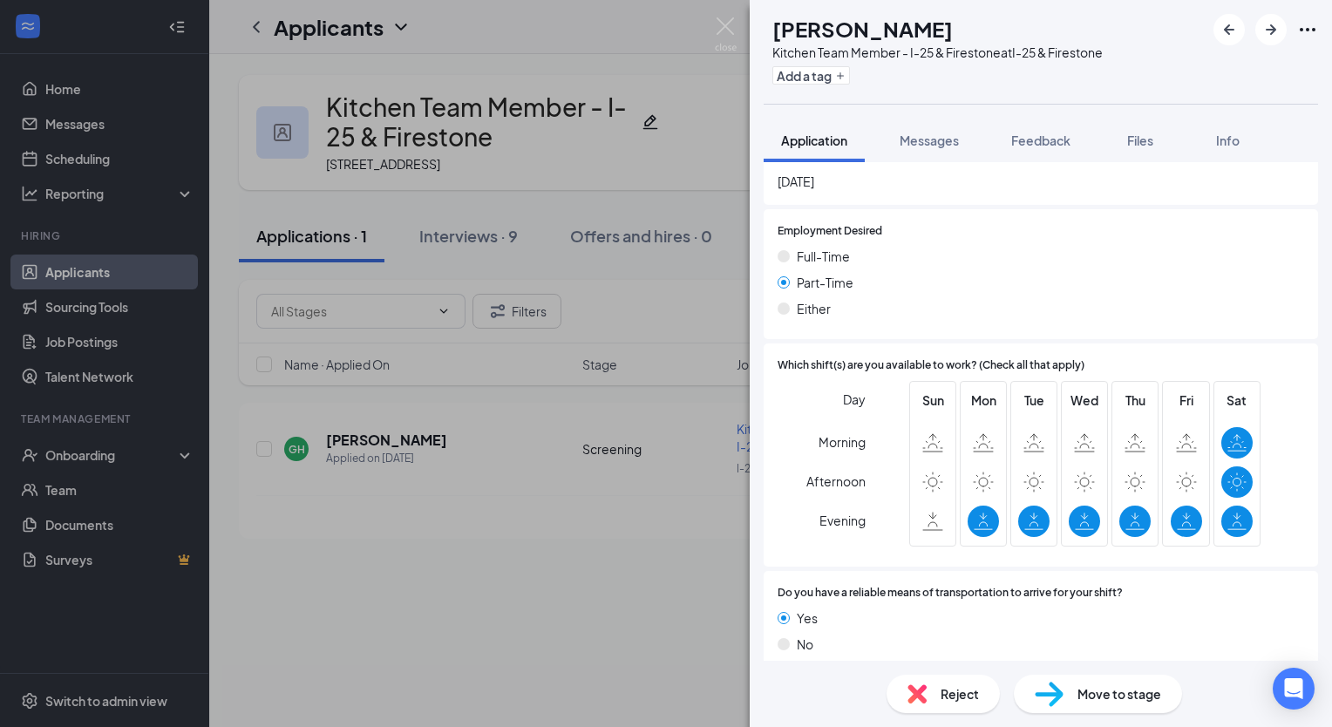
click at [1079, 692] on span "Move to stage" at bounding box center [1119, 693] width 84 height 19
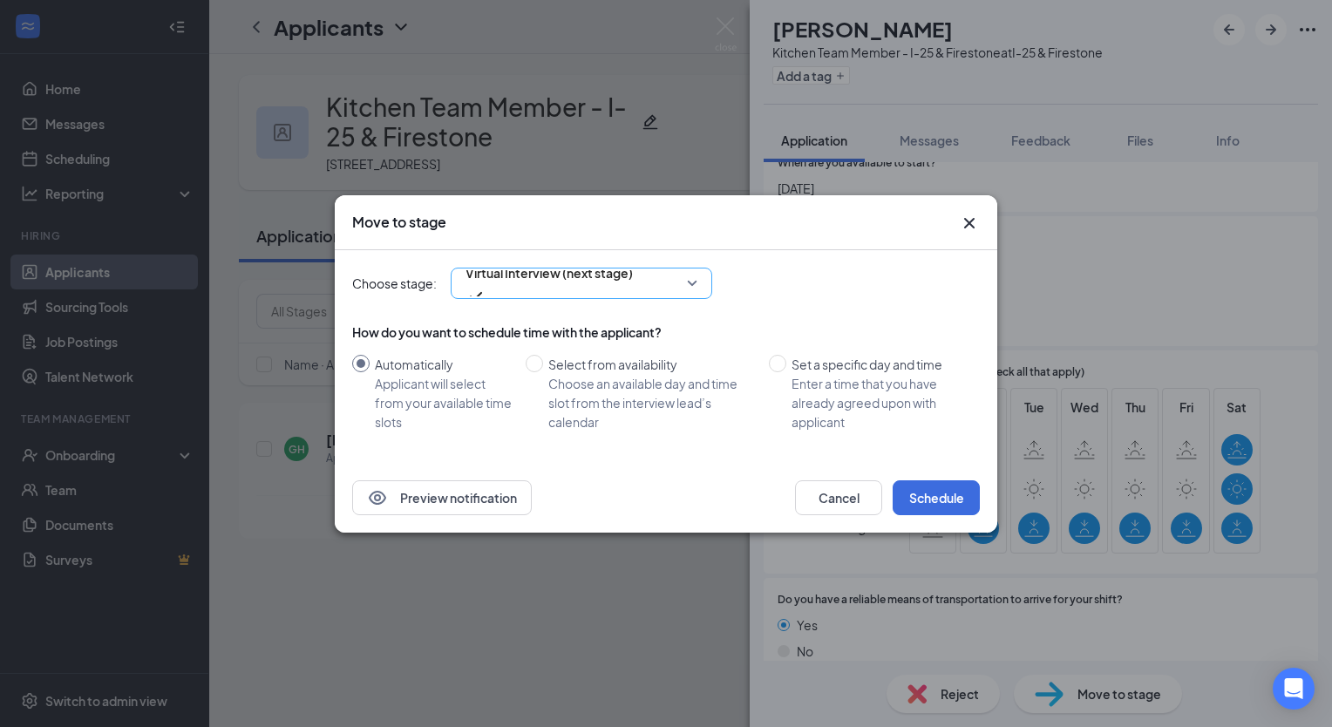
click at [617, 286] on span "Virtual Interview (next stage)" at bounding box center [548, 273] width 167 height 26
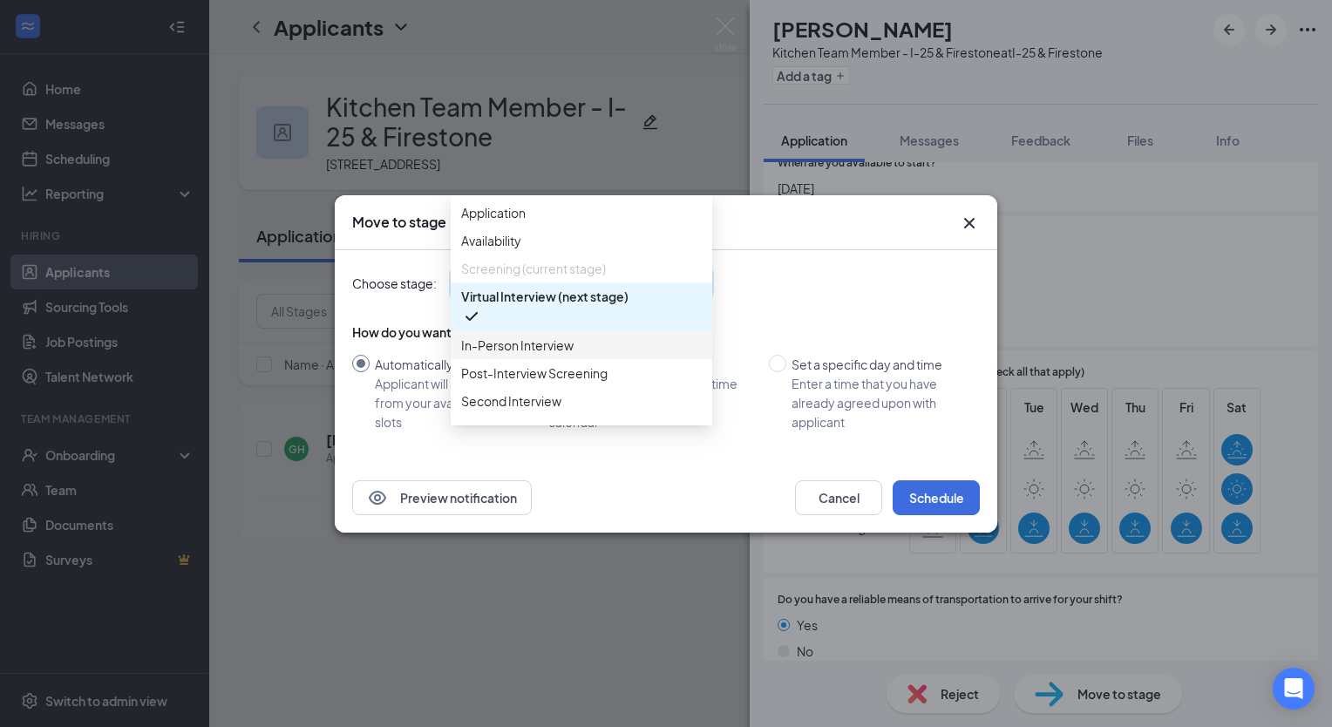
click at [533, 355] on span "In-Person Interview" at bounding box center [517, 345] width 112 height 19
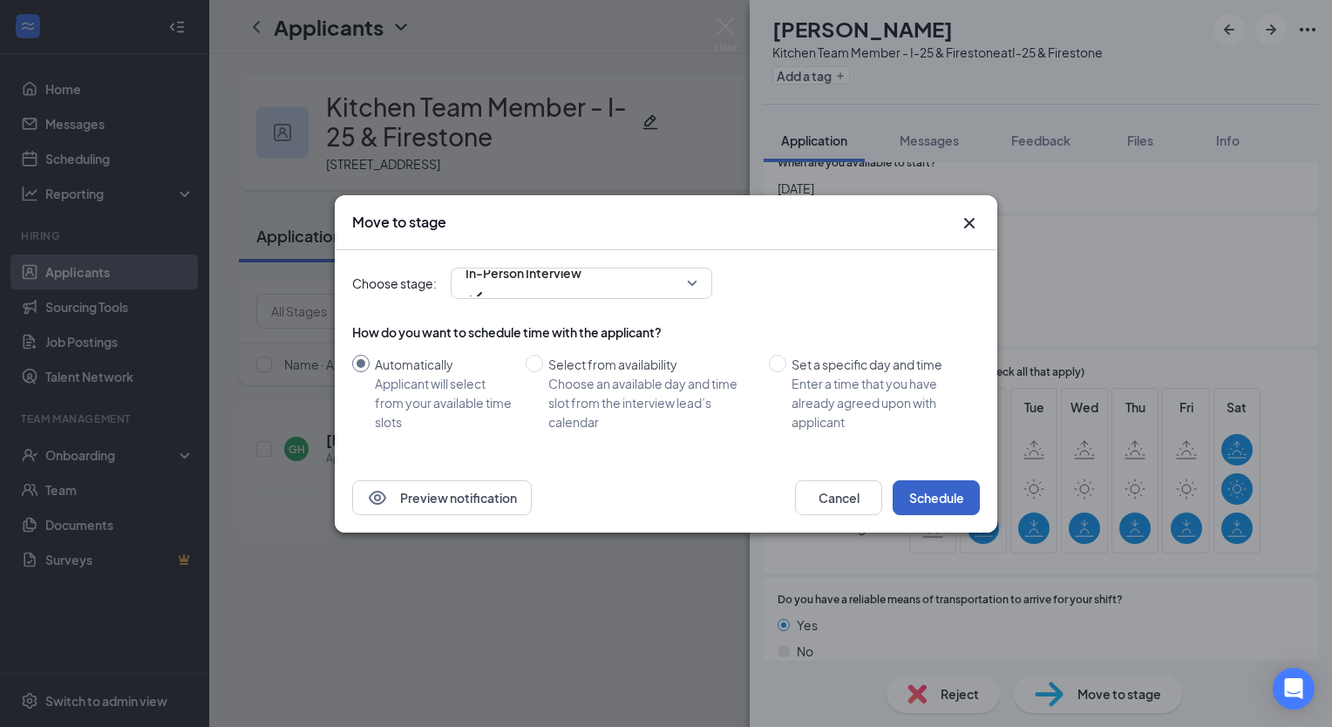
click at [926, 487] on button "Schedule" at bounding box center [936, 497] width 87 height 35
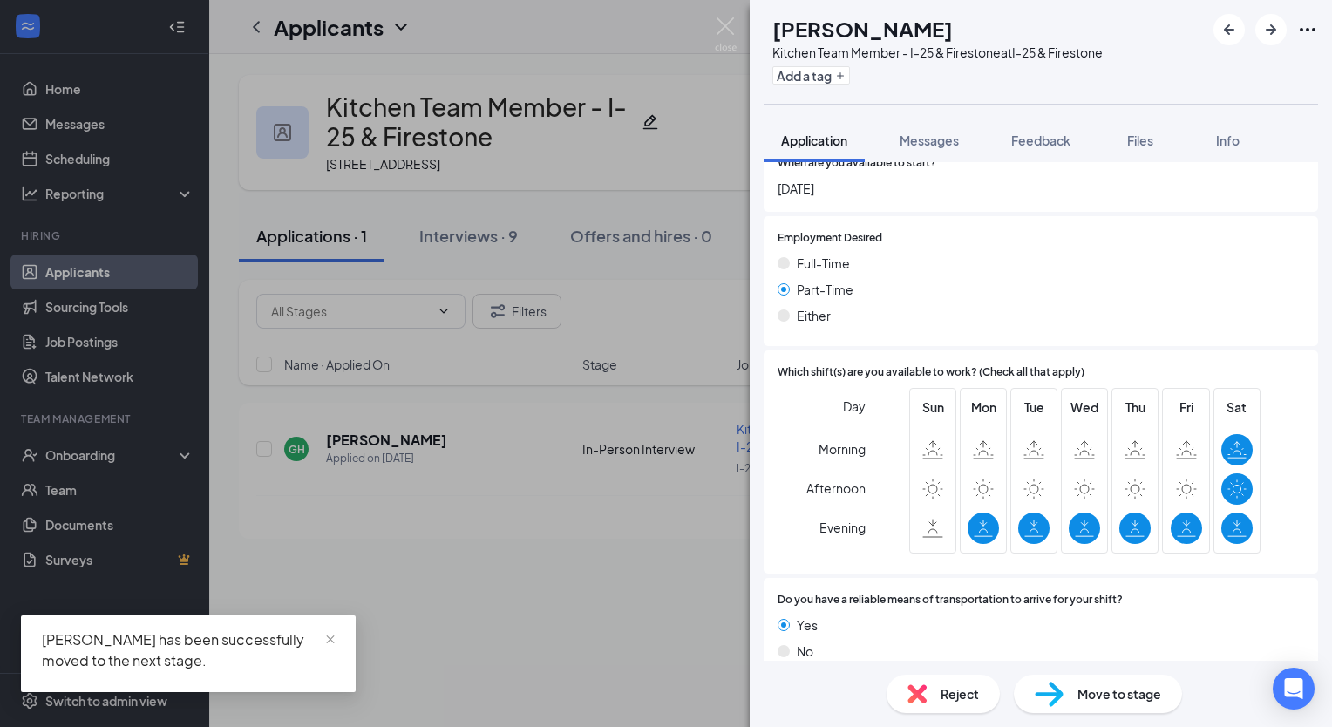
click at [67, 154] on div "GH [PERSON_NAME] Kitchen Team Member - I-25 & Firestone at I-25 & Firestone Add…" at bounding box center [666, 363] width 1332 height 727
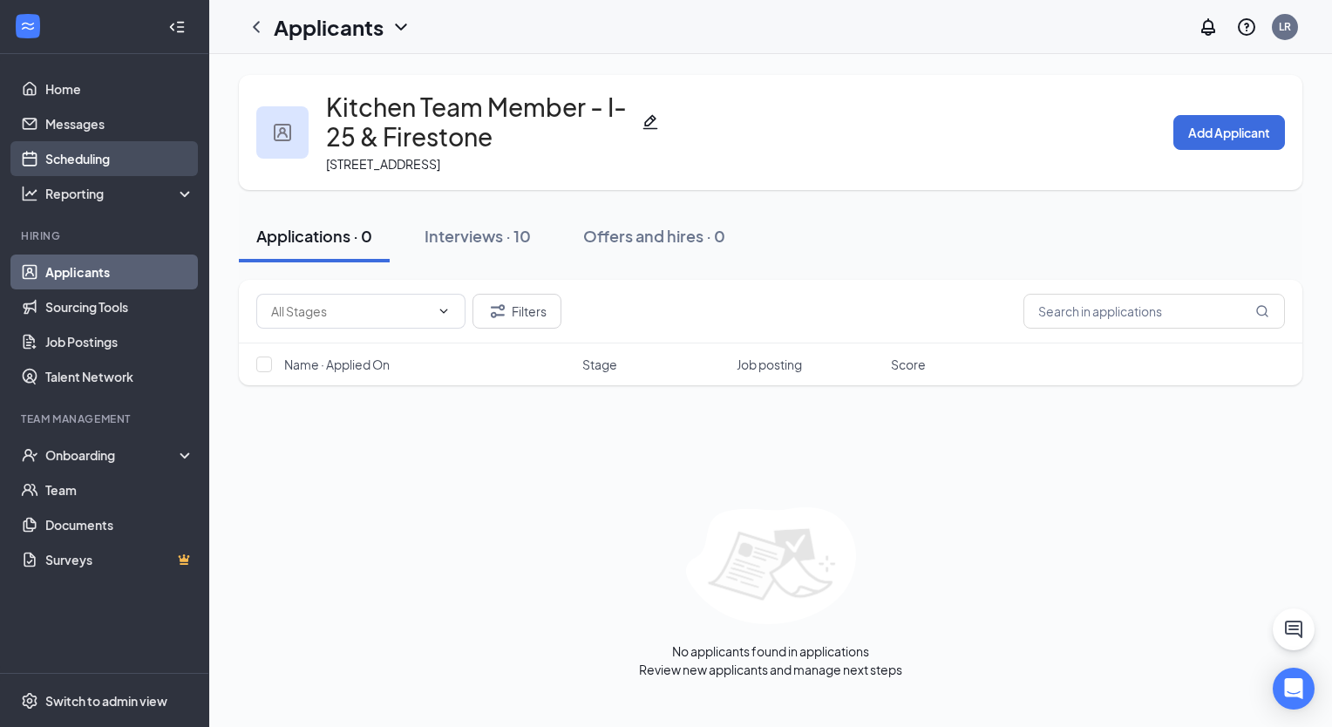
click at [67, 154] on link "Scheduling" at bounding box center [119, 158] width 149 height 35
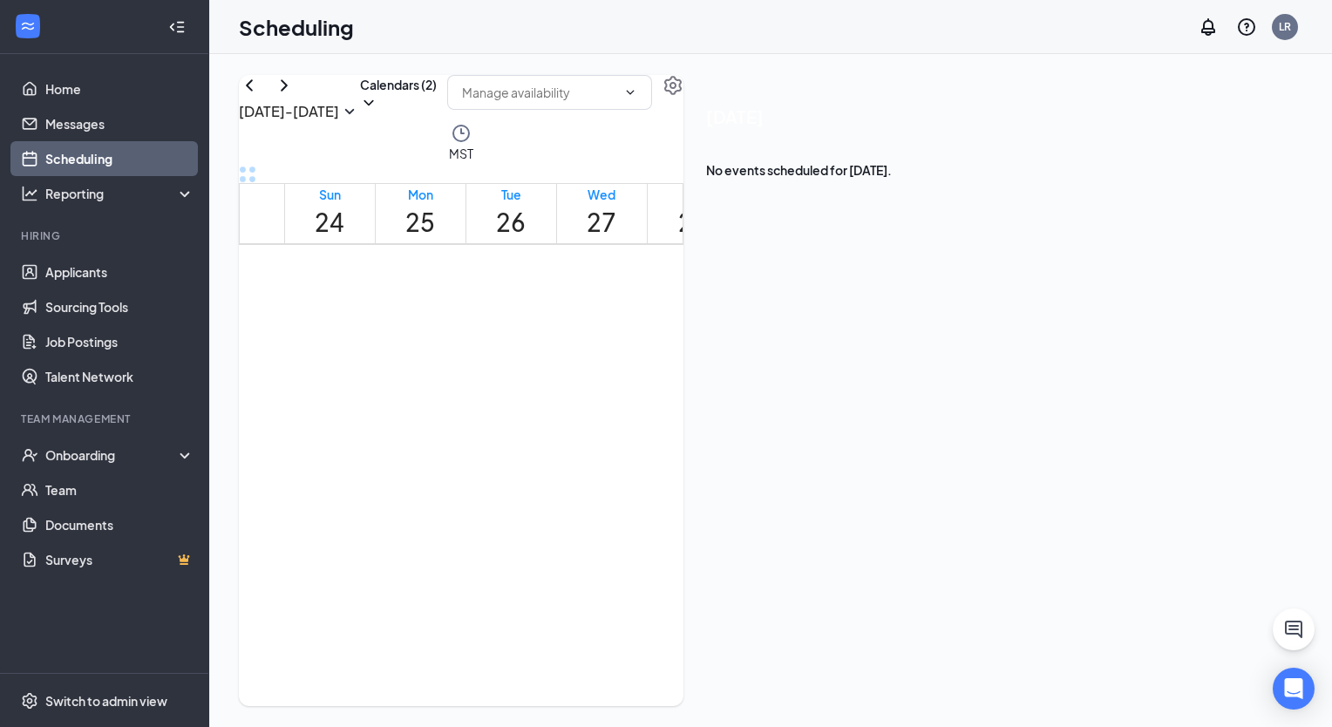
scroll to position [1160, 0]
click at [295, 96] on icon "ChevronRight" at bounding box center [284, 85] width 21 height 21
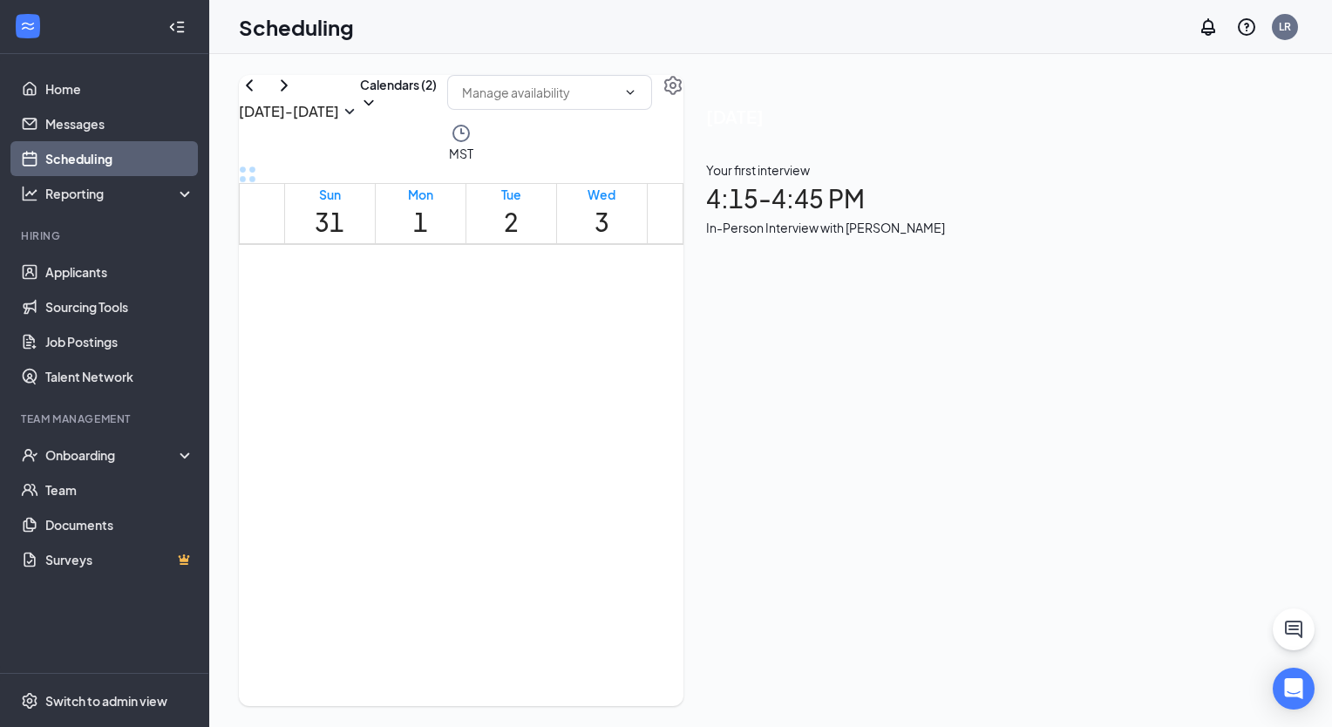
scroll to position [863, 0]
click at [295, 96] on icon "ChevronRight" at bounding box center [284, 85] width 21 height 21
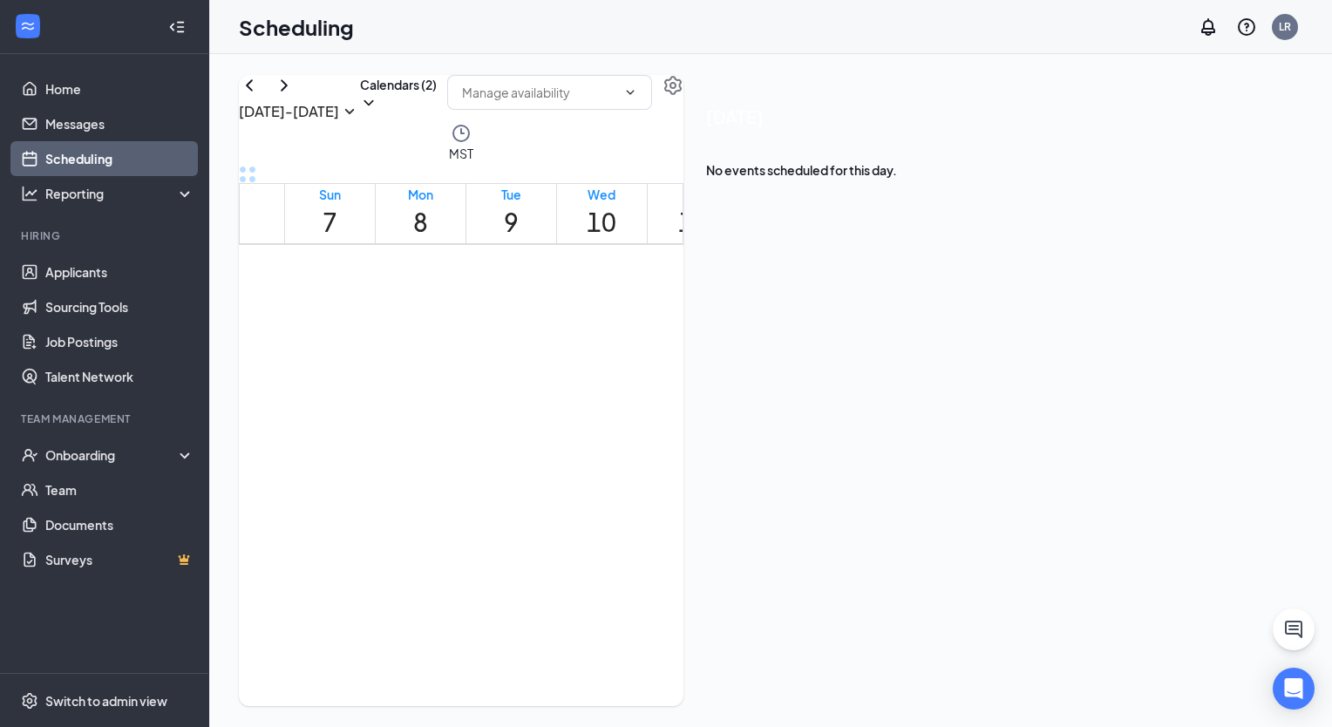
scroll to position [486, 0]
click at [260, 96] on icon "ChevronLeft" at bounding box center [249, 85] width 21 height 21
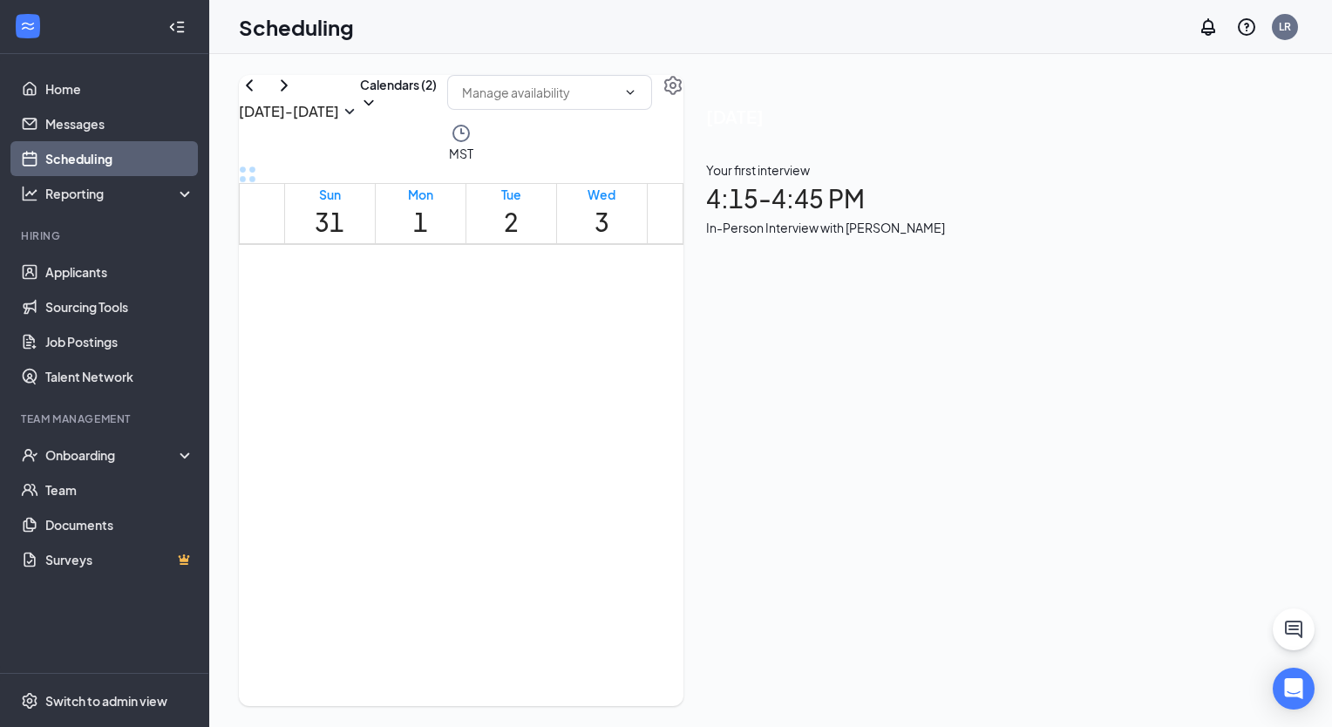
scroll to position [1707, 0]
click at [260, 96] on icon "ChevronLeft" at bounding box center [249, 85] width 21 height 21
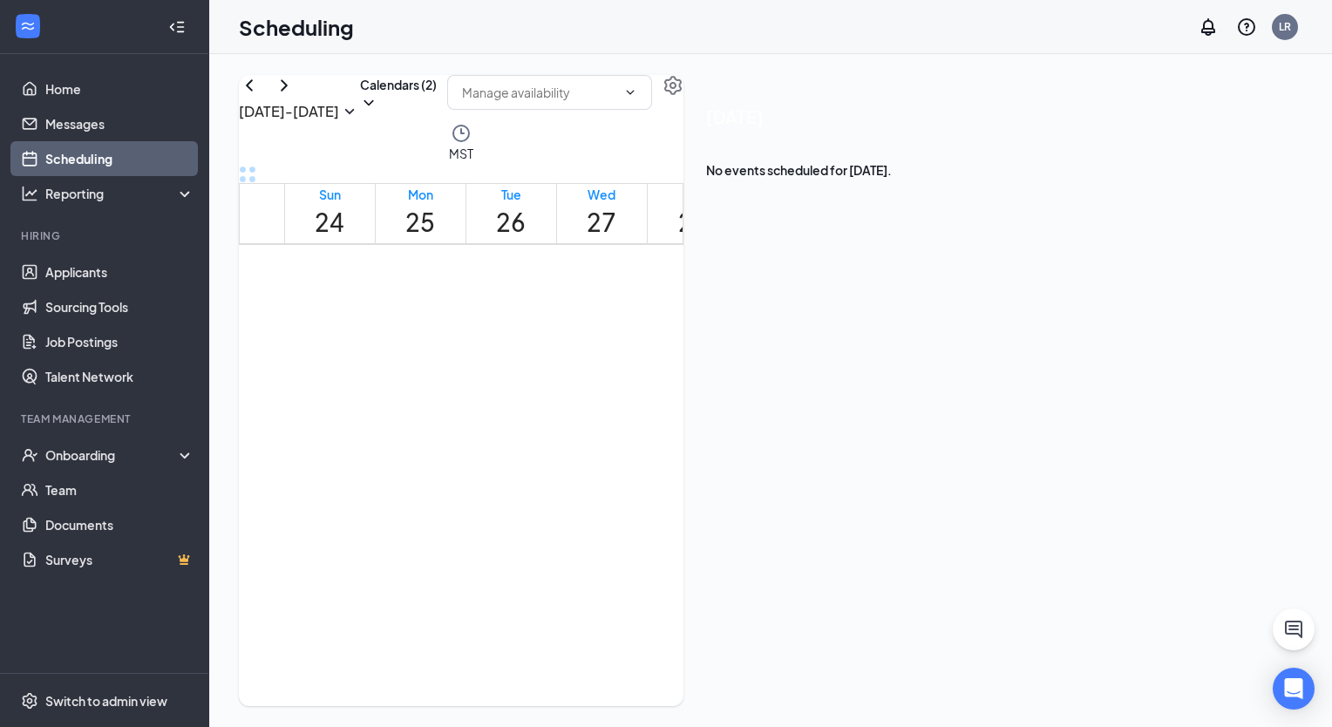
scroll to position [1416, 0]
